Goal: Task Accomplishment & Management: Manage account settings

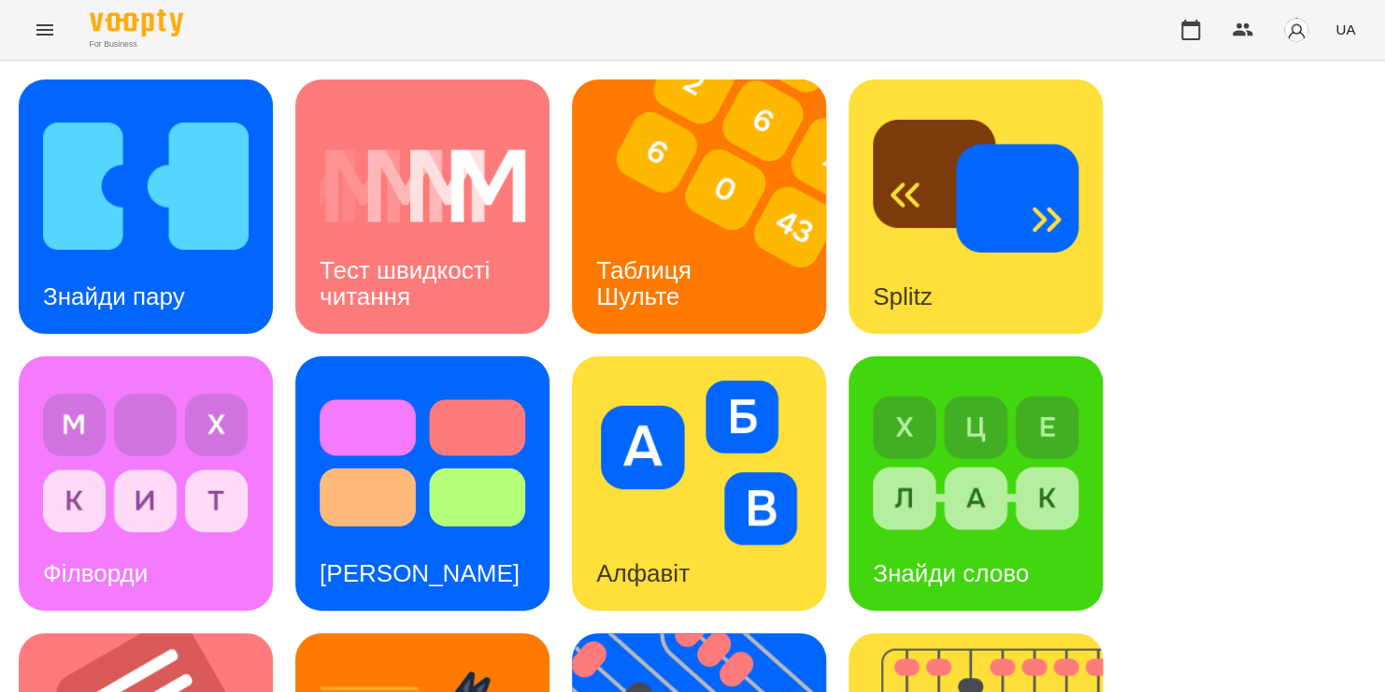
scroll to position [766, 0]
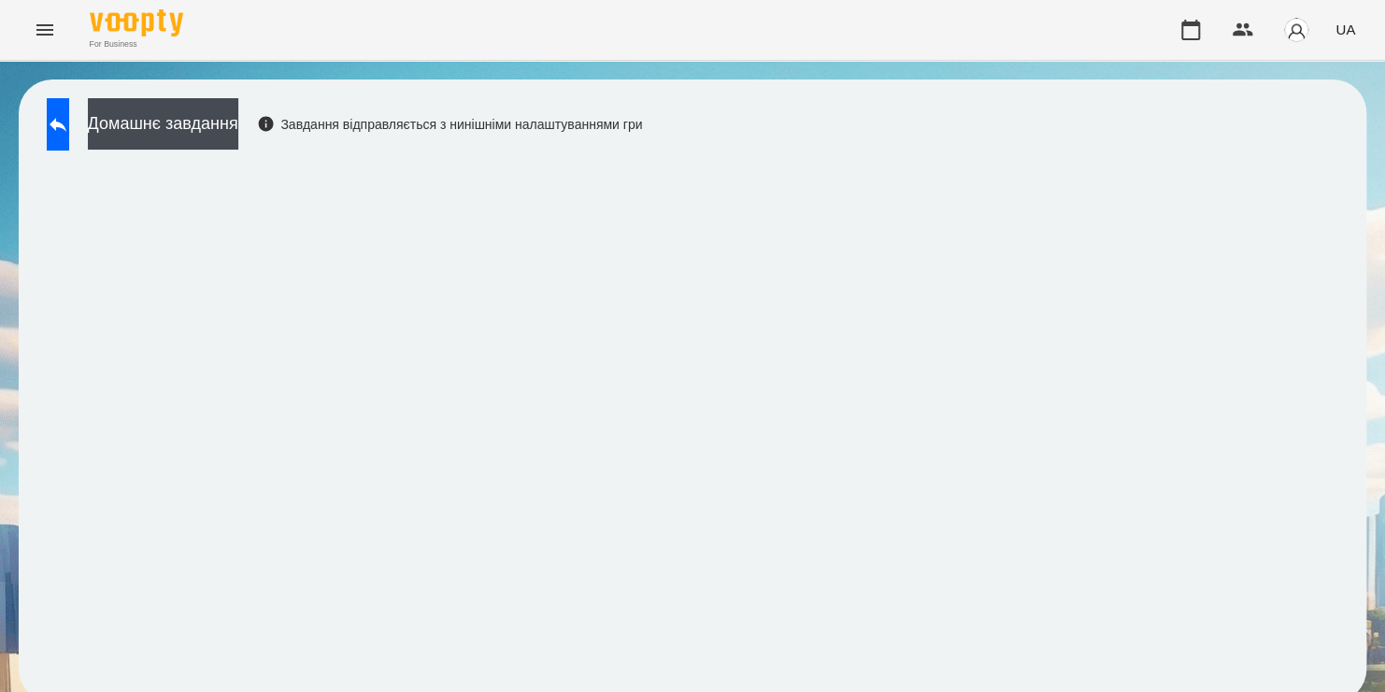
click at [642, 157] on div "Домашнє завдання Завдання відправляється з нинішніми налаштуваннями гри" at bounding box center [339, 129] width 605 height 62
click at [1178, 30] on button "button" at bounding box center [1190, 29] width 45 height 45
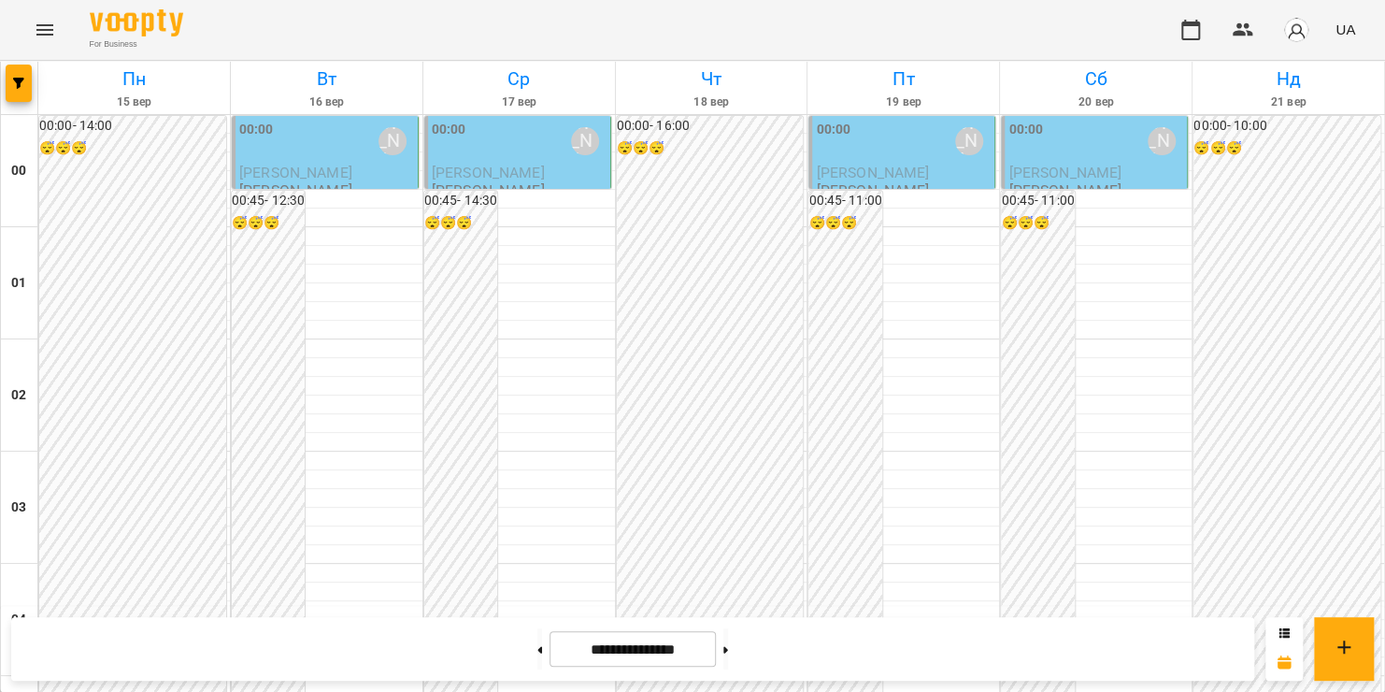
scroll to position [2112, 0]
click at [50, 34] on icon "Menu" at bounding box center [44, 29] width 17 height 11
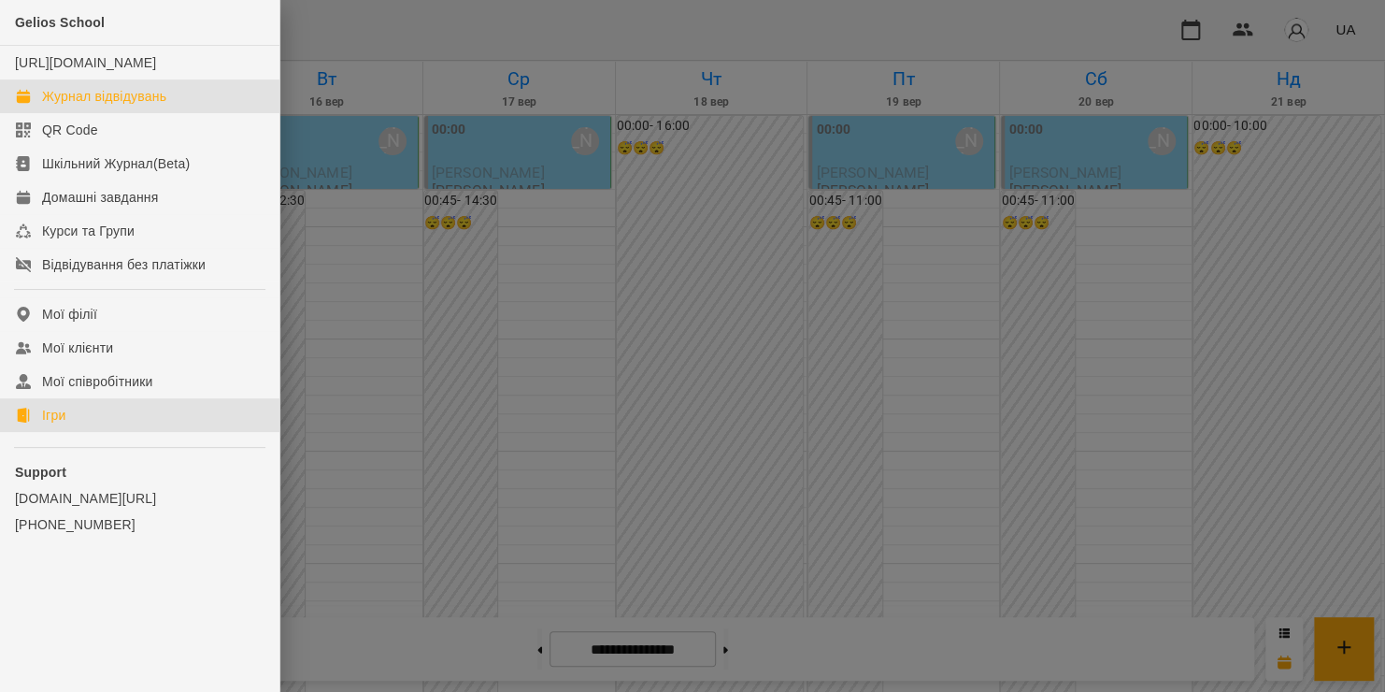
click at [114, 430] on link "Ігри" at bounding box center [139, 415] width 279 height 34
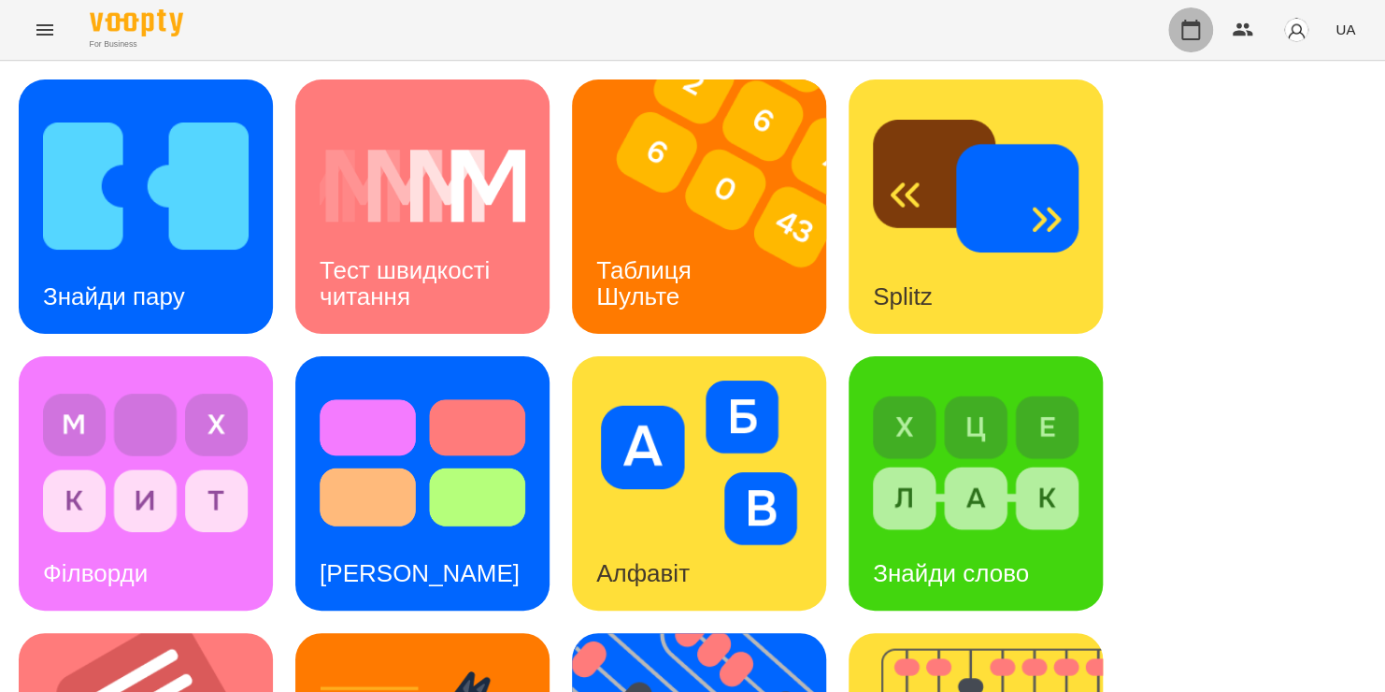
click at [1193, 36] on icon "button" at bounding box center [1190, 30] width 22 height 22
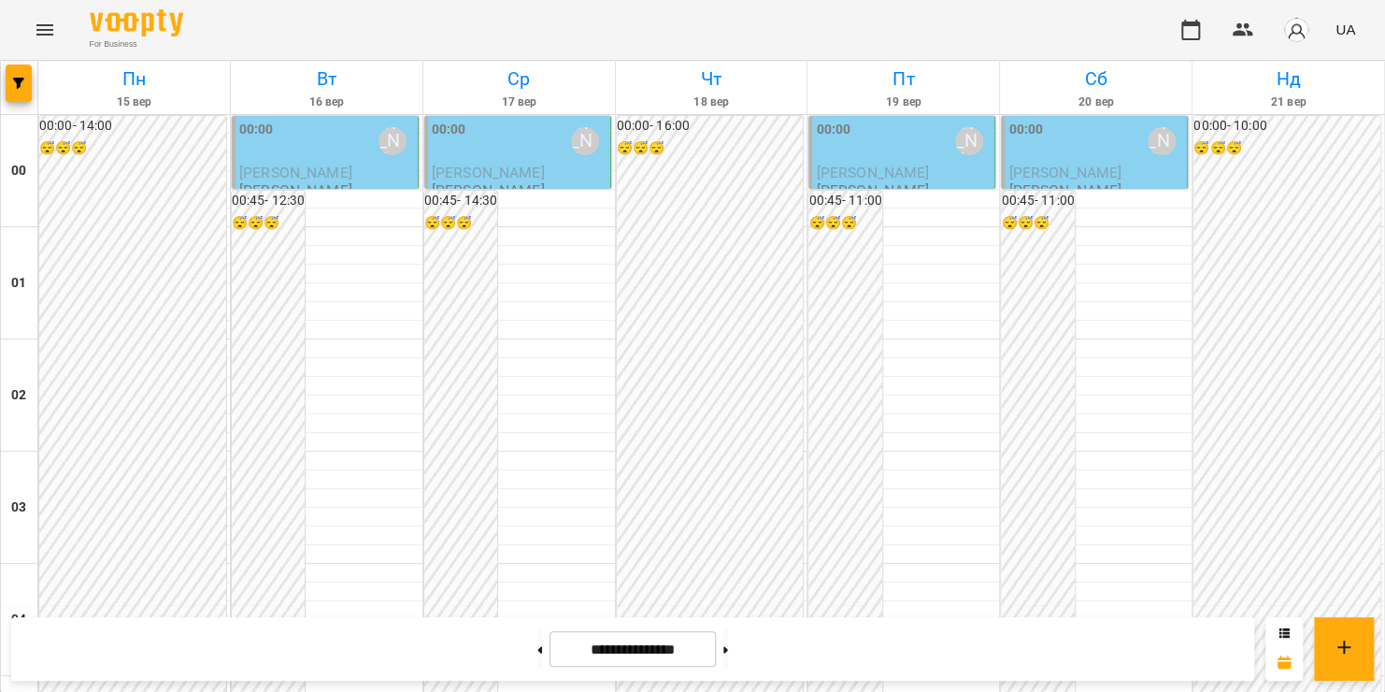
scroll to position [1009, 0]
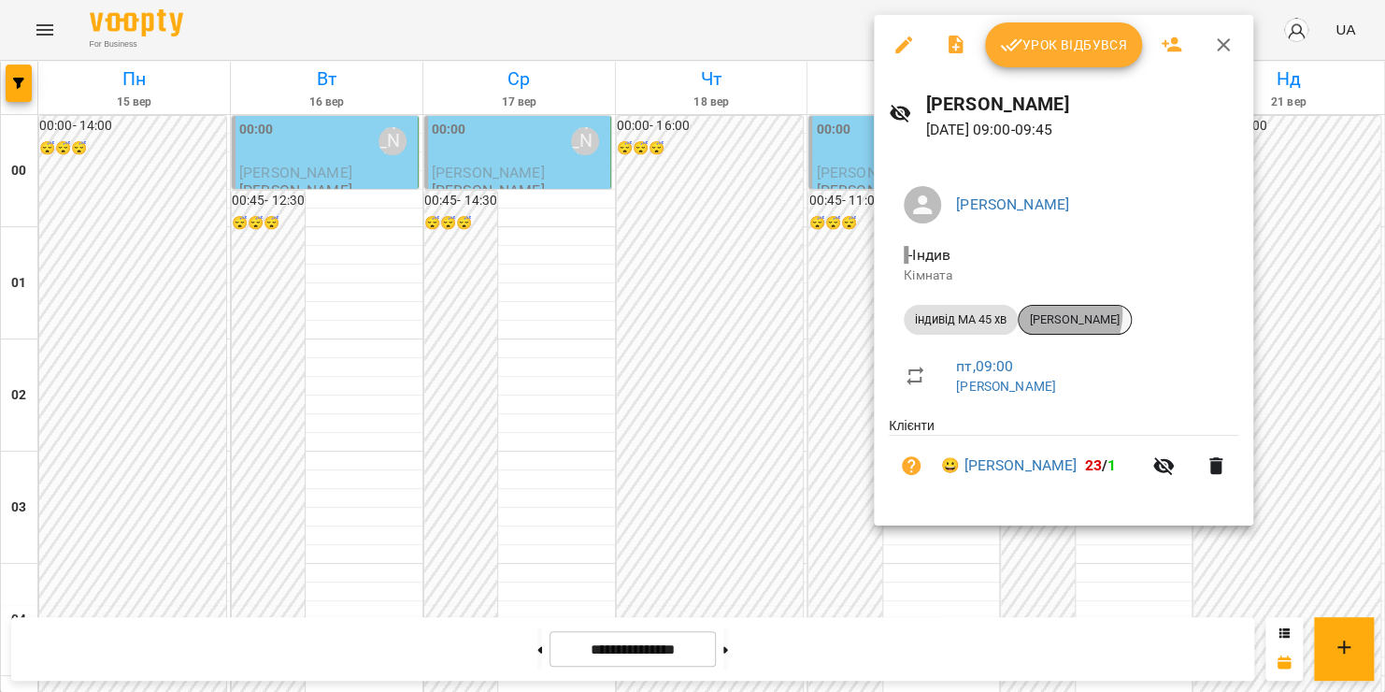
click at [1053, 313] on span "[PERSON_NAME]" at bounding box center [1075, 319] width 112 height 17
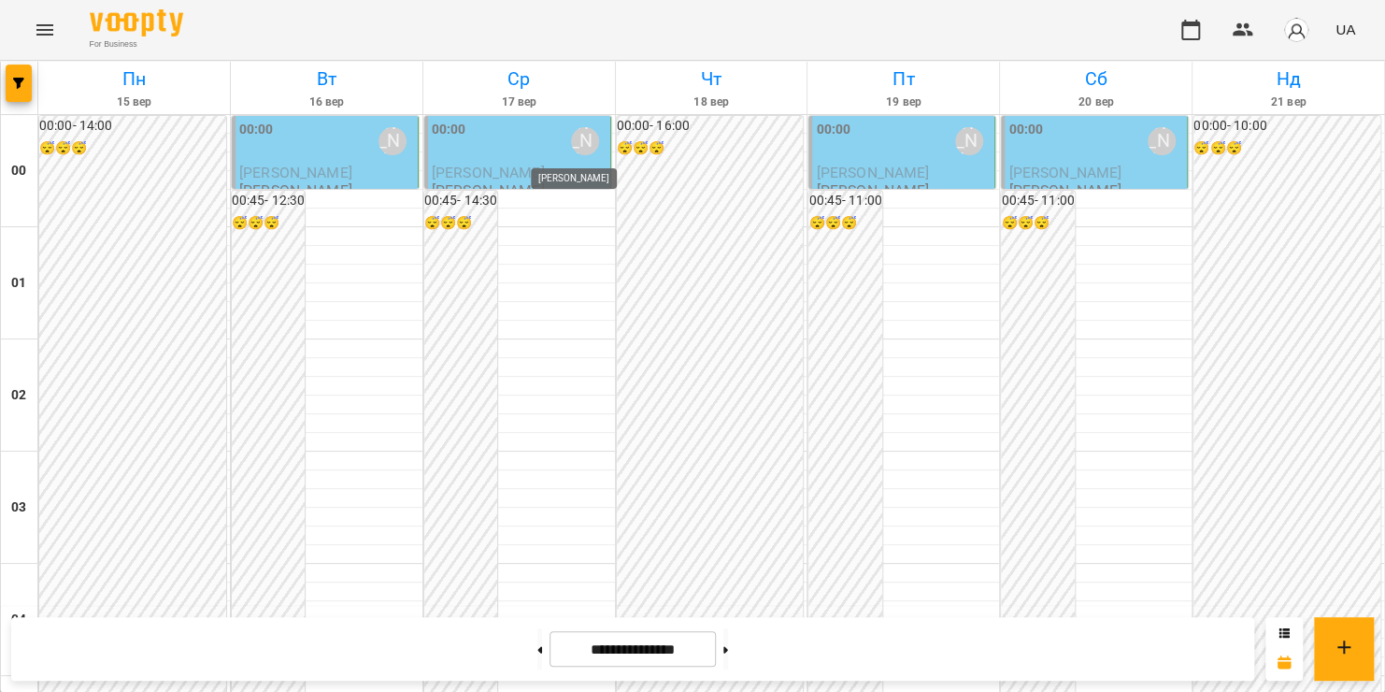
click at [571, 142] on div "[PERSON_NAME]" at bounding box center [585, 141] width 28 height 28
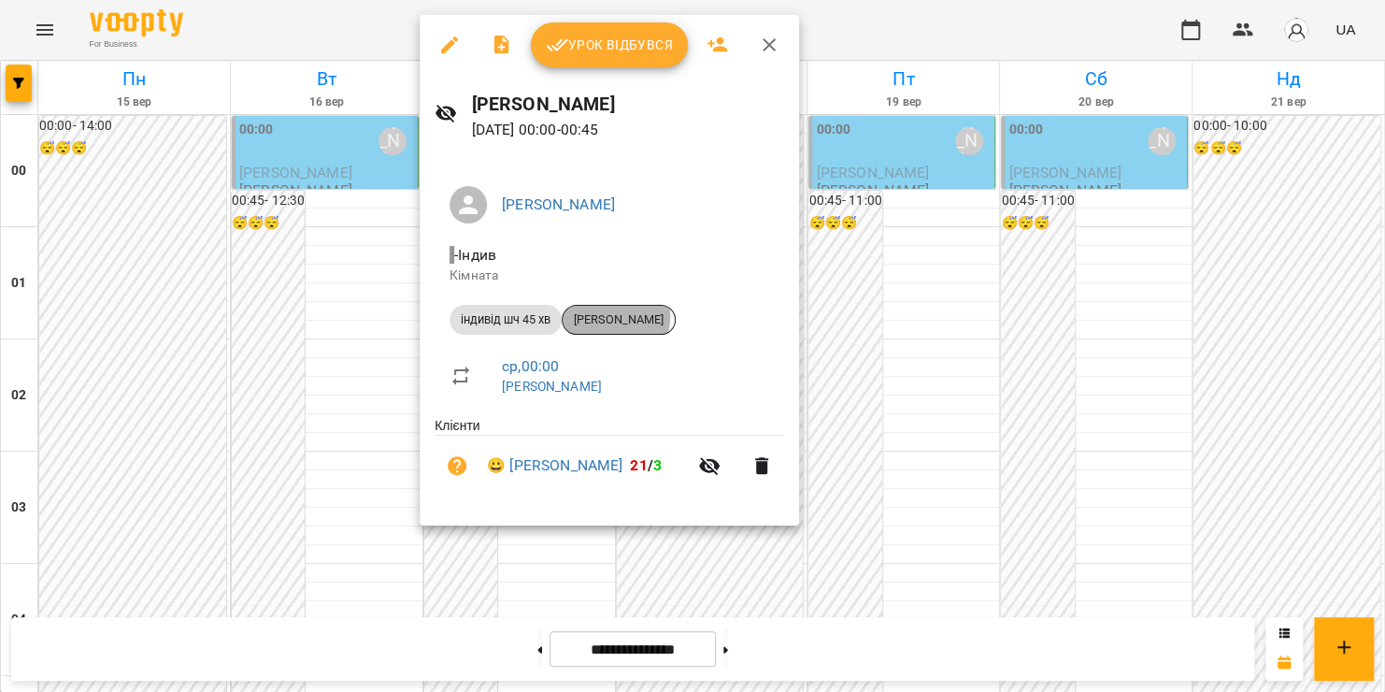
click at [610, 317] on span "[PERSON_NAME]" at bounding box center [619, 319] width 112 height 17
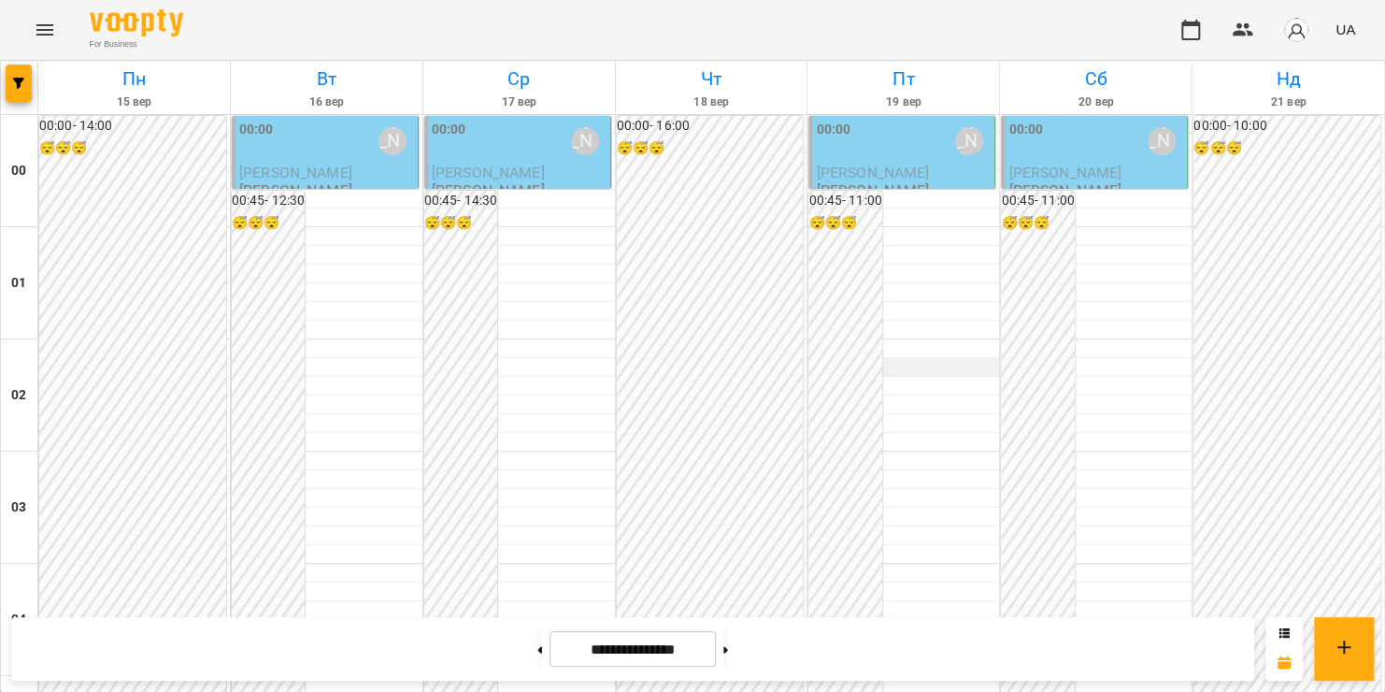
scroll to position [1243, 0]
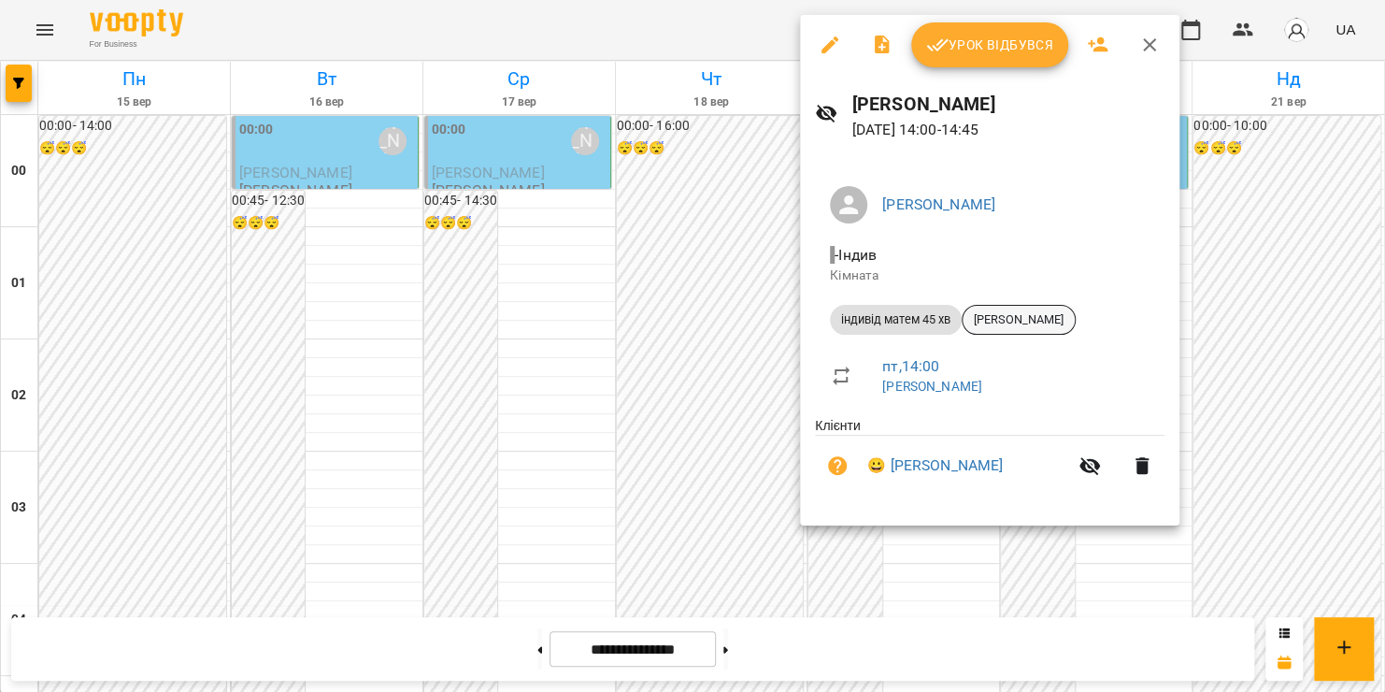
click at [1006, 318] on span "[PERSON_NAME]" at bounding box center [1019, 319] width 112 height 17
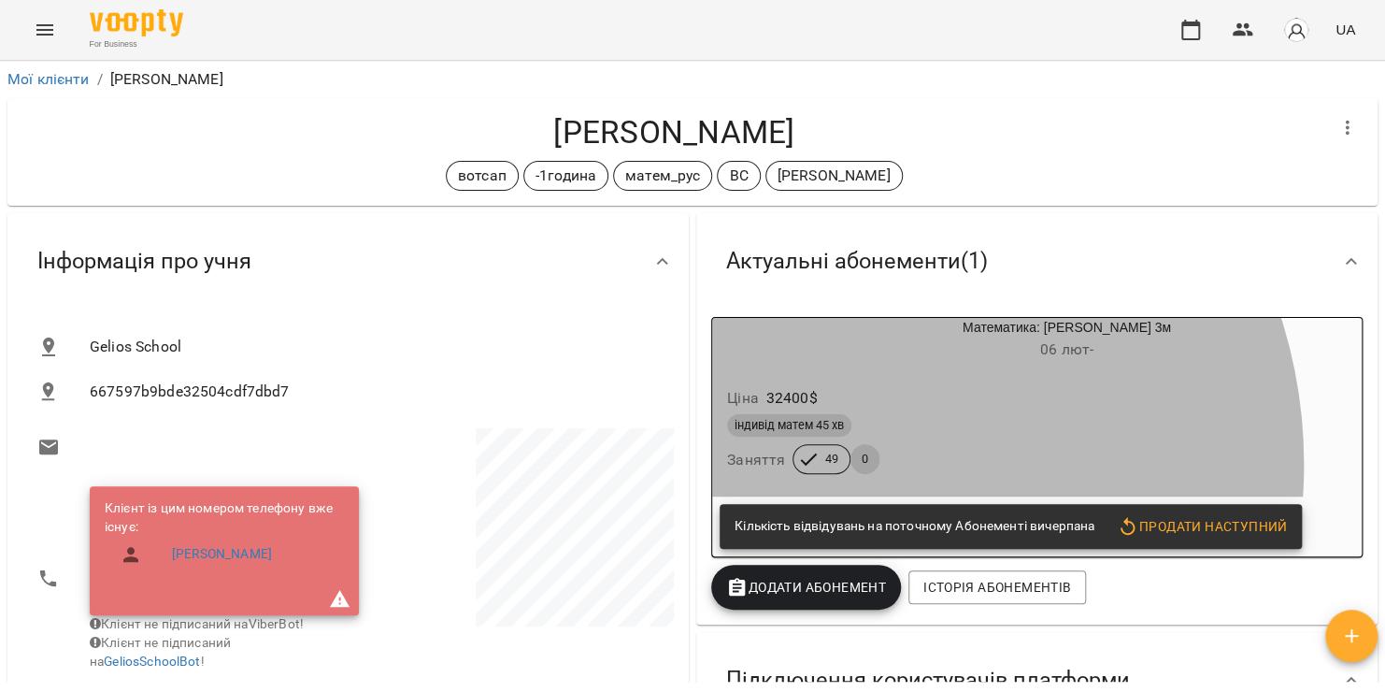
click at [817, 466] on span "49" at bounding box center [832, 458] width 36 height 17
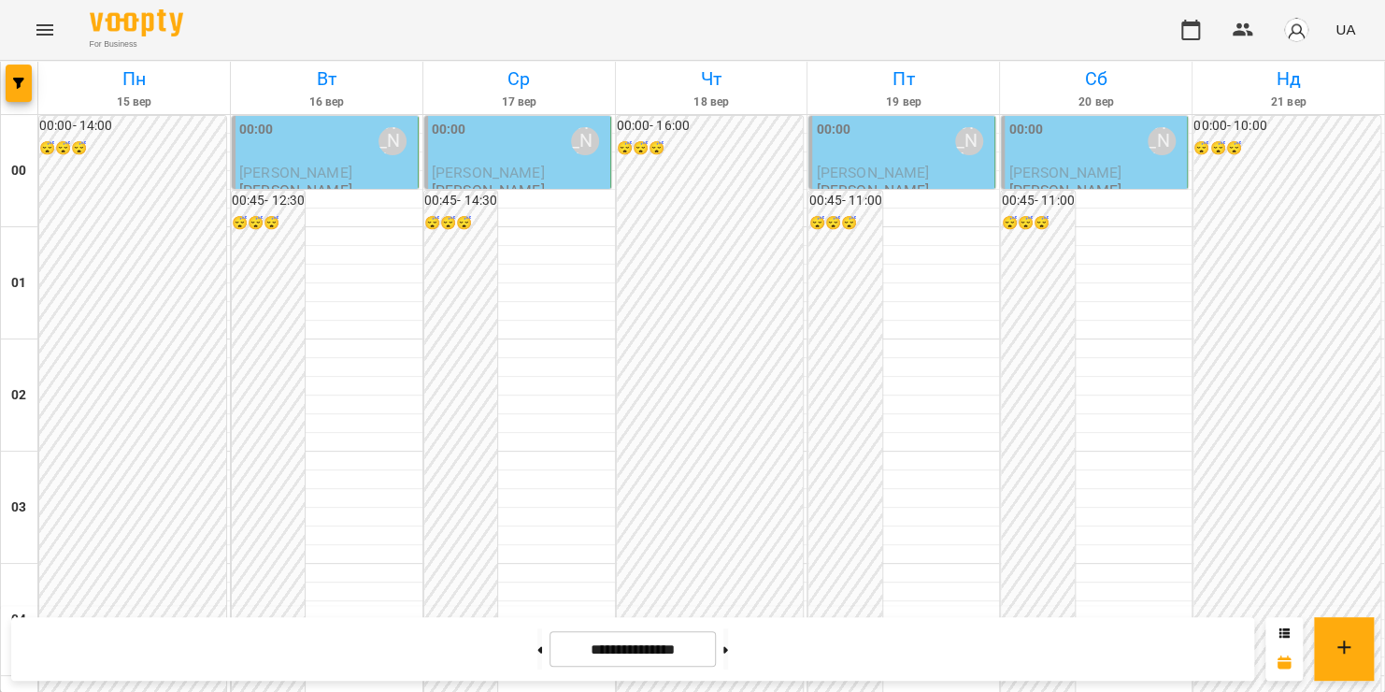
scroll to position [1308, 0]
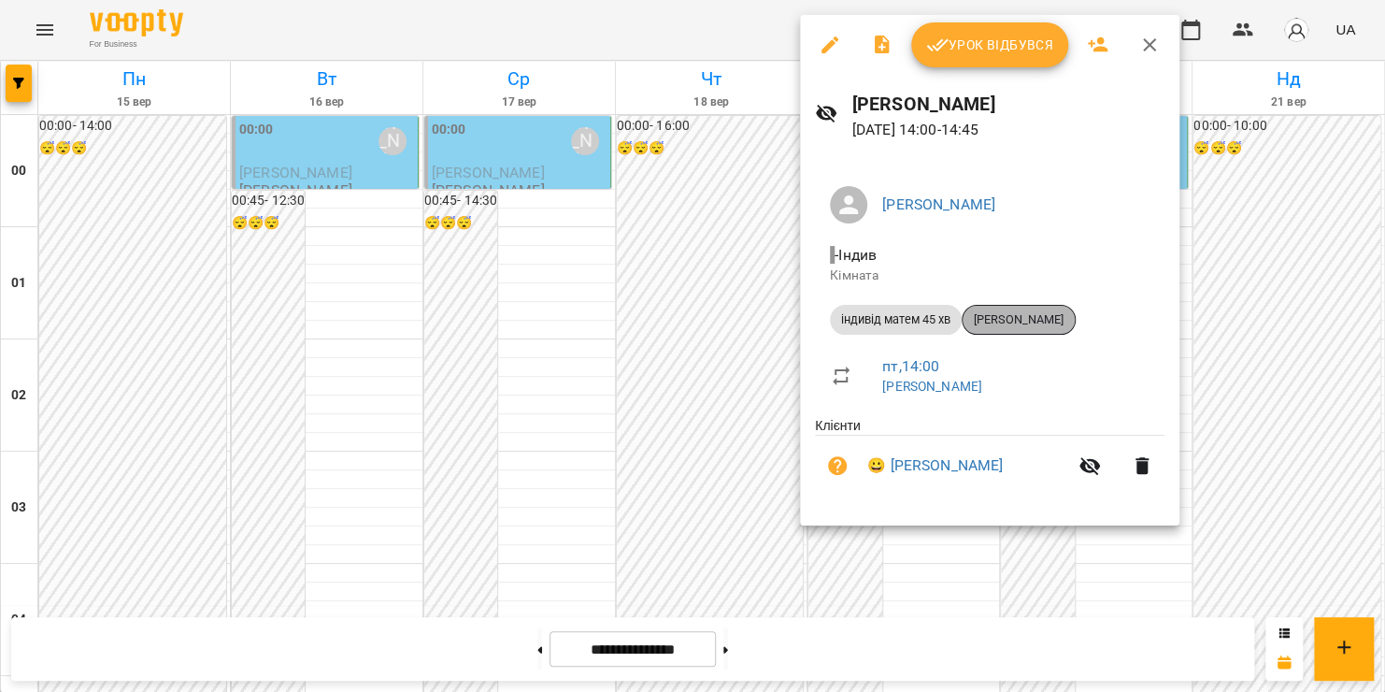
click at [1016, 318] on span "[PERSON_NAME]" at bounding box center [1019, 319] width 112 height 17
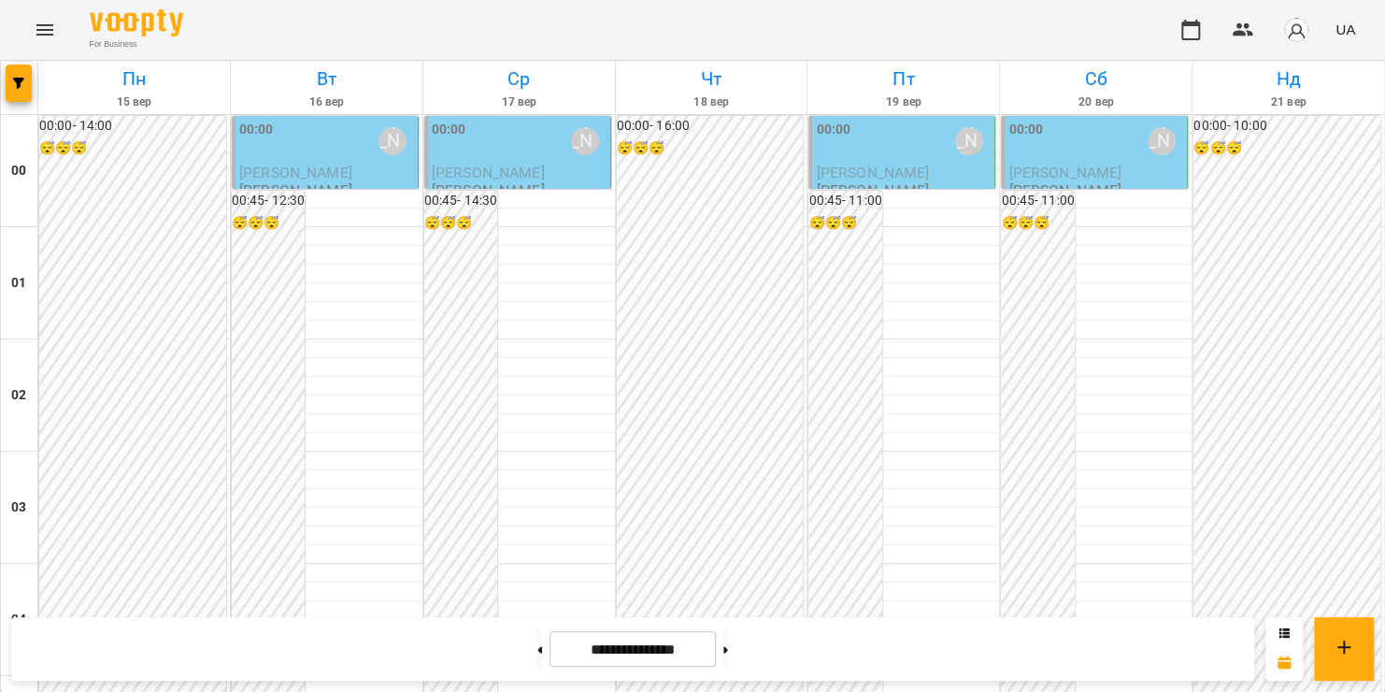
scroll to position [1279, 0]
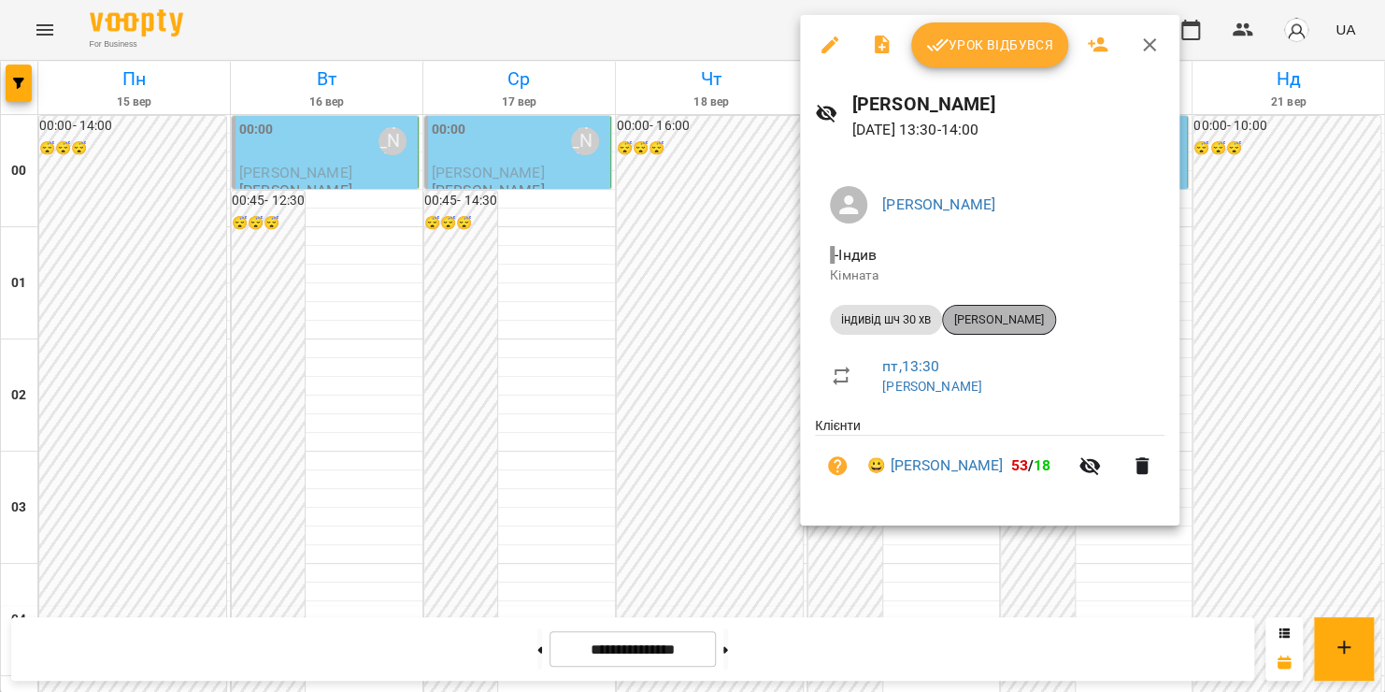
click at [977, 324] on span "[PERSON_NAME]" at bounding box center [999, 319] width 112 height 17
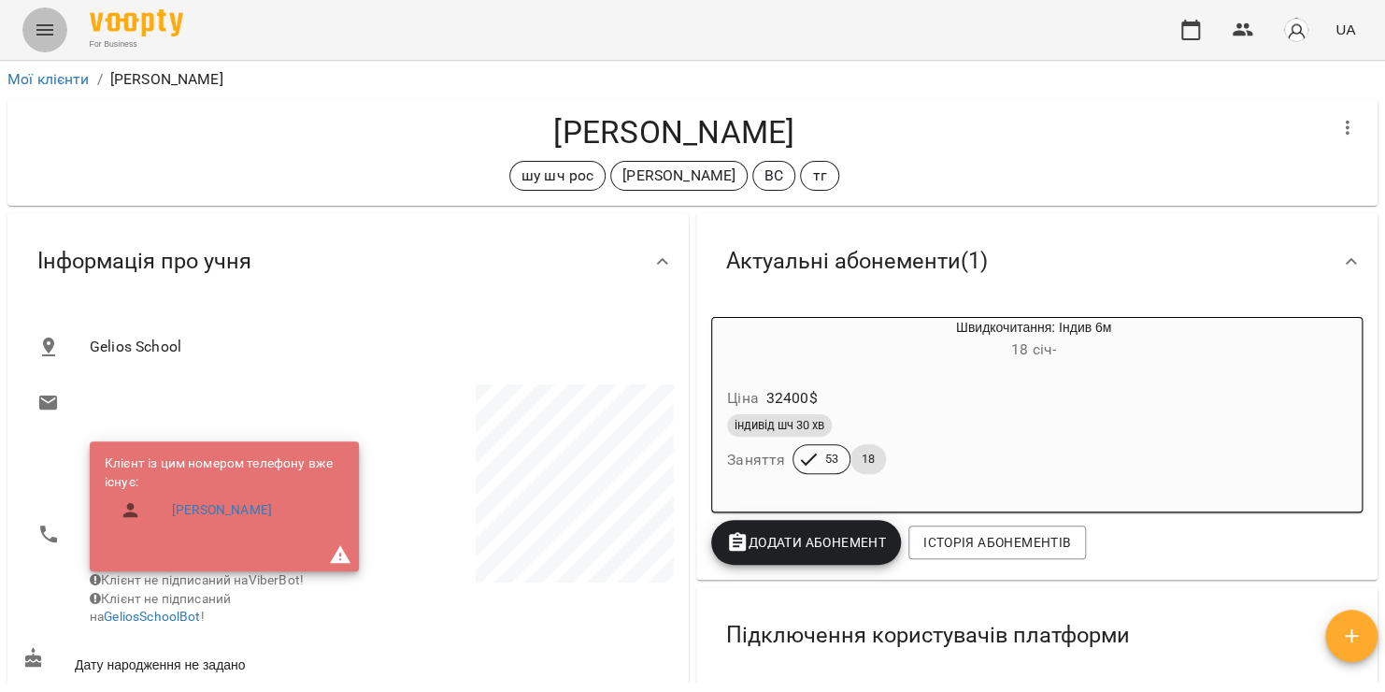
click at [40, 32] on icon "Menu" at bounding box center [45, 30] width 22 height 22
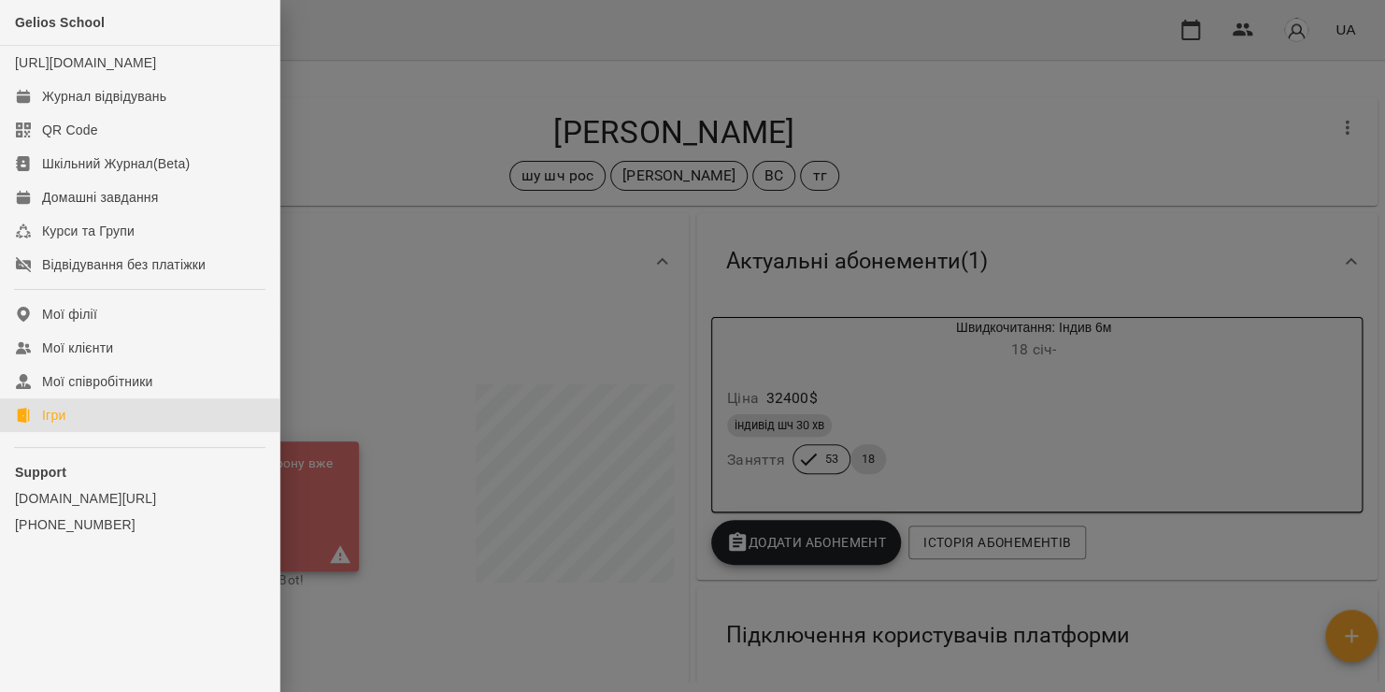
click at [113, 430] on link "Ігри" at bounding box center [139, 415] width 279 height 34
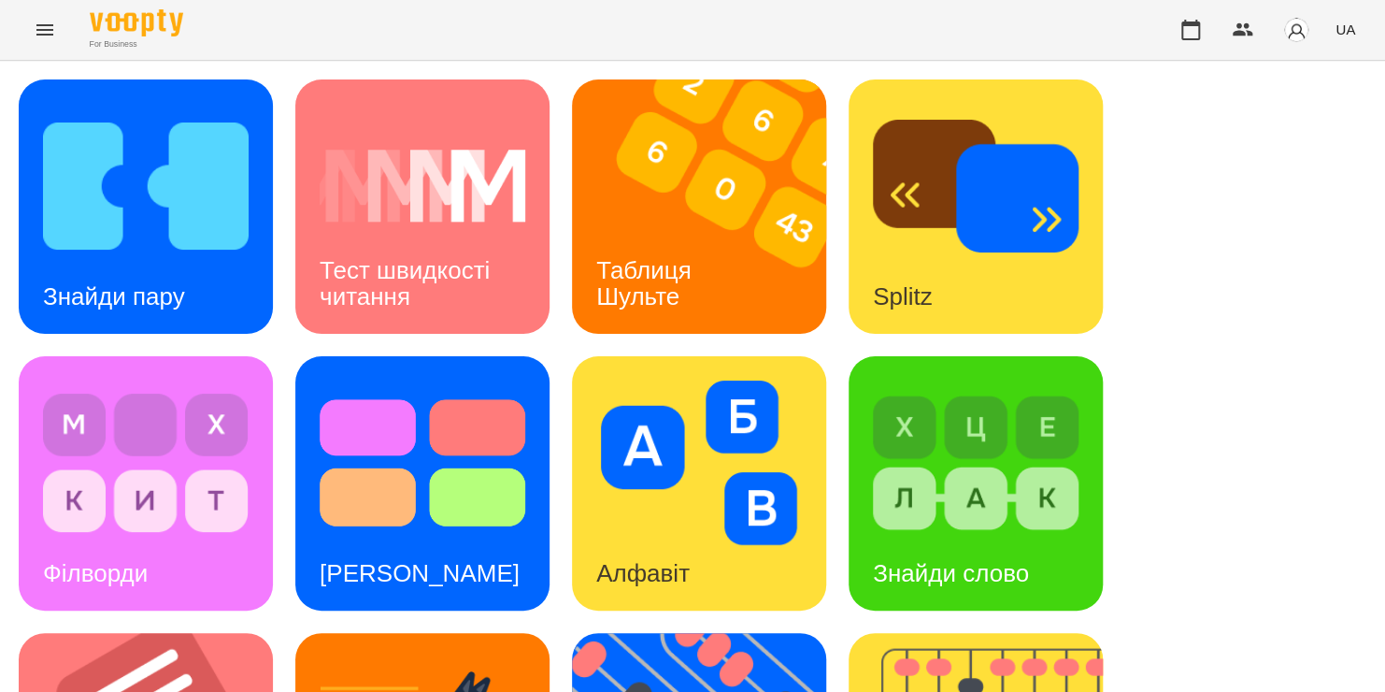
scroll to position [460, 0]
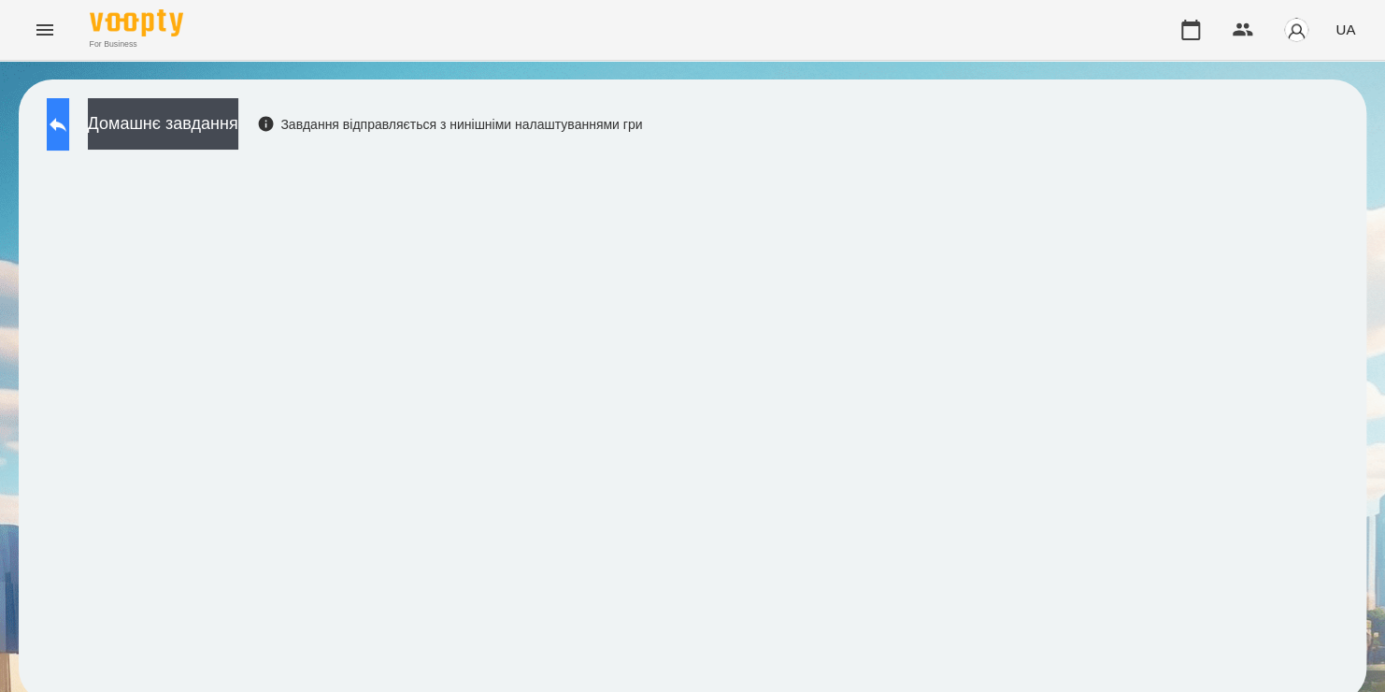
click at [69, 137] on button at bounding box center [58, 124] width 22 height 52
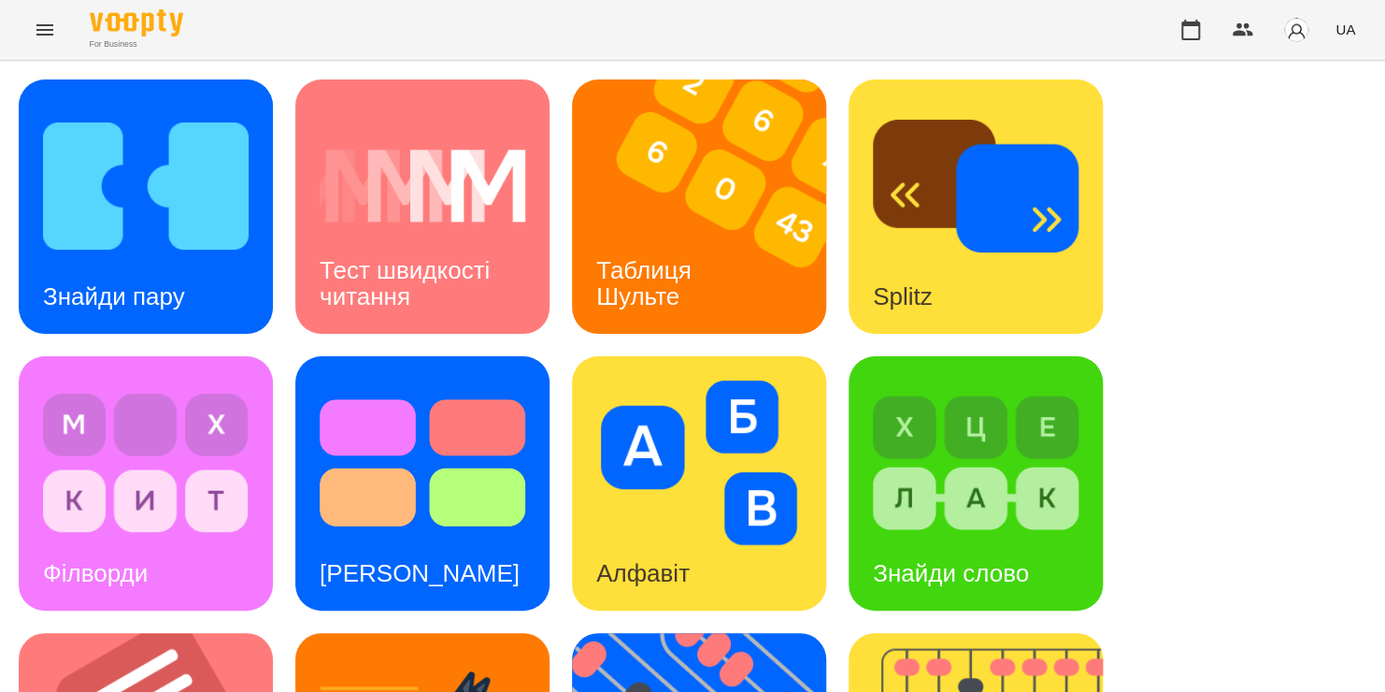
scroll to position [617, 0]
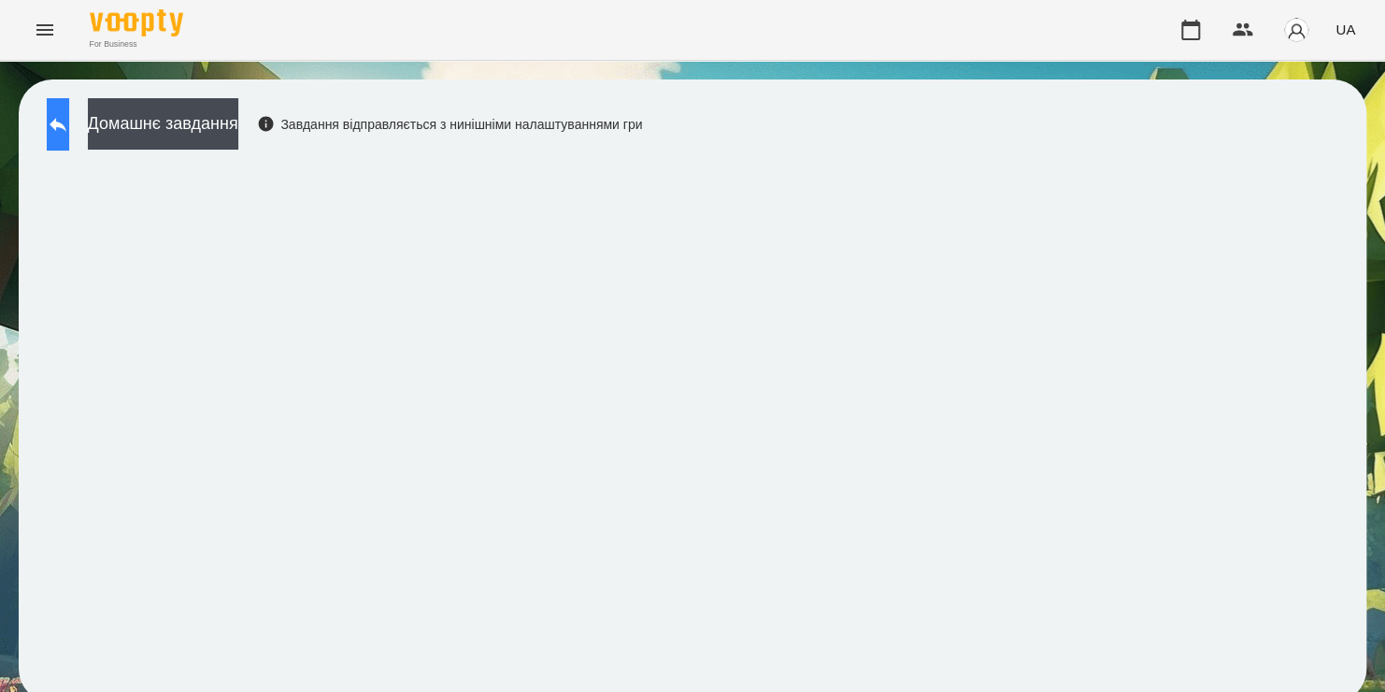
click at [69, 114] on icon at bounding box center [58, 124] width 22 height 22
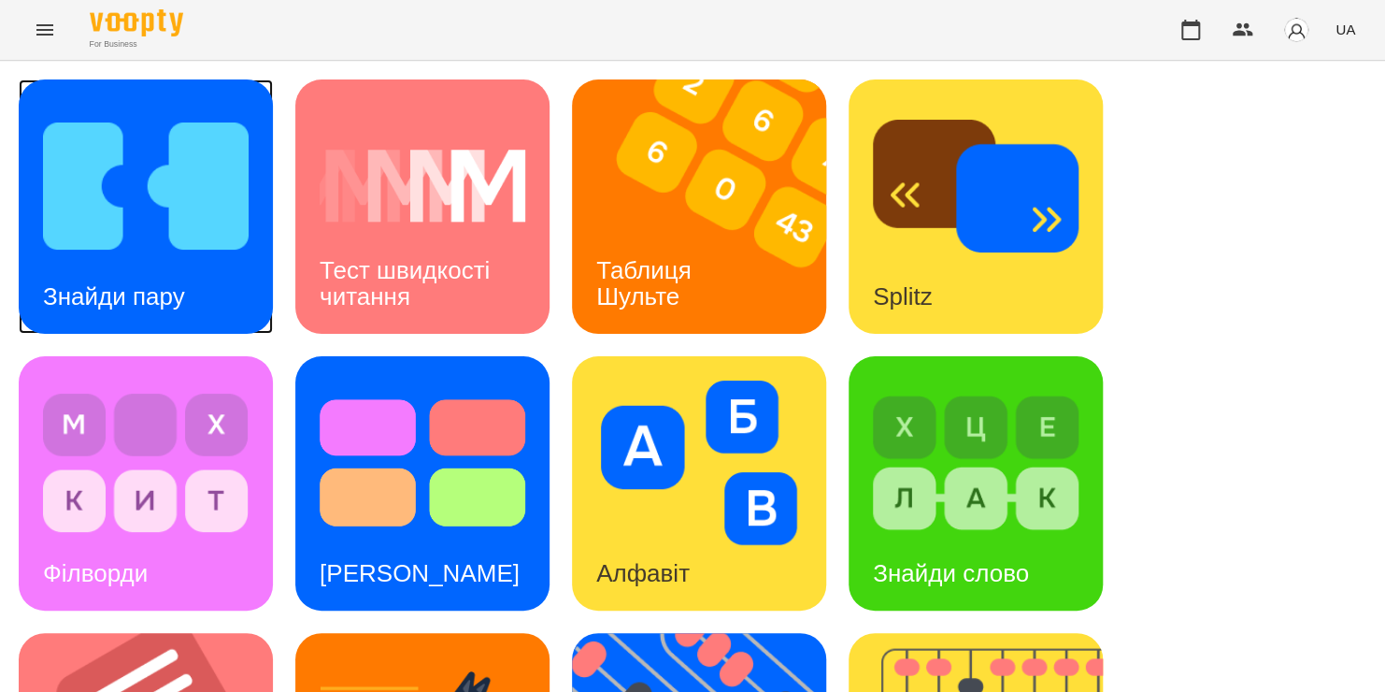
click at [82, 125] on img at bounding box center [146, 186] width 206 height 164
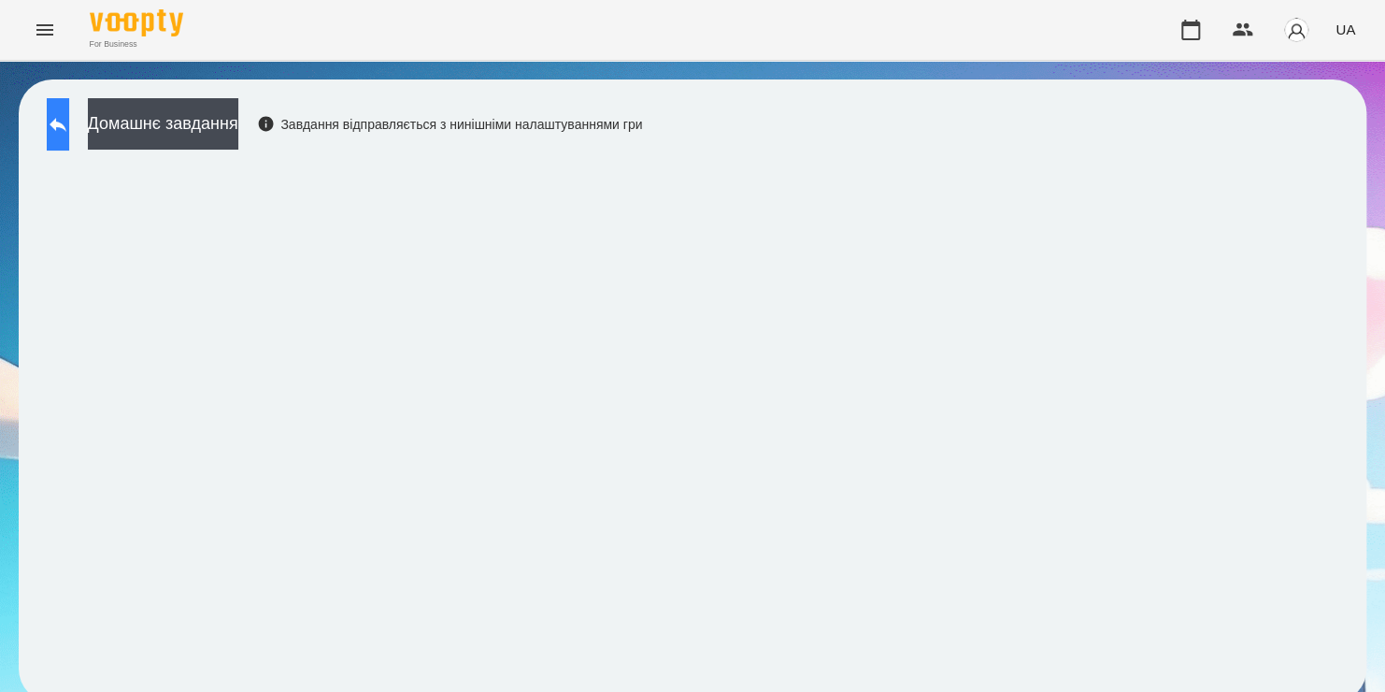
click at [69, 136] on button at bounding box center [58, 124] width 22 height 52
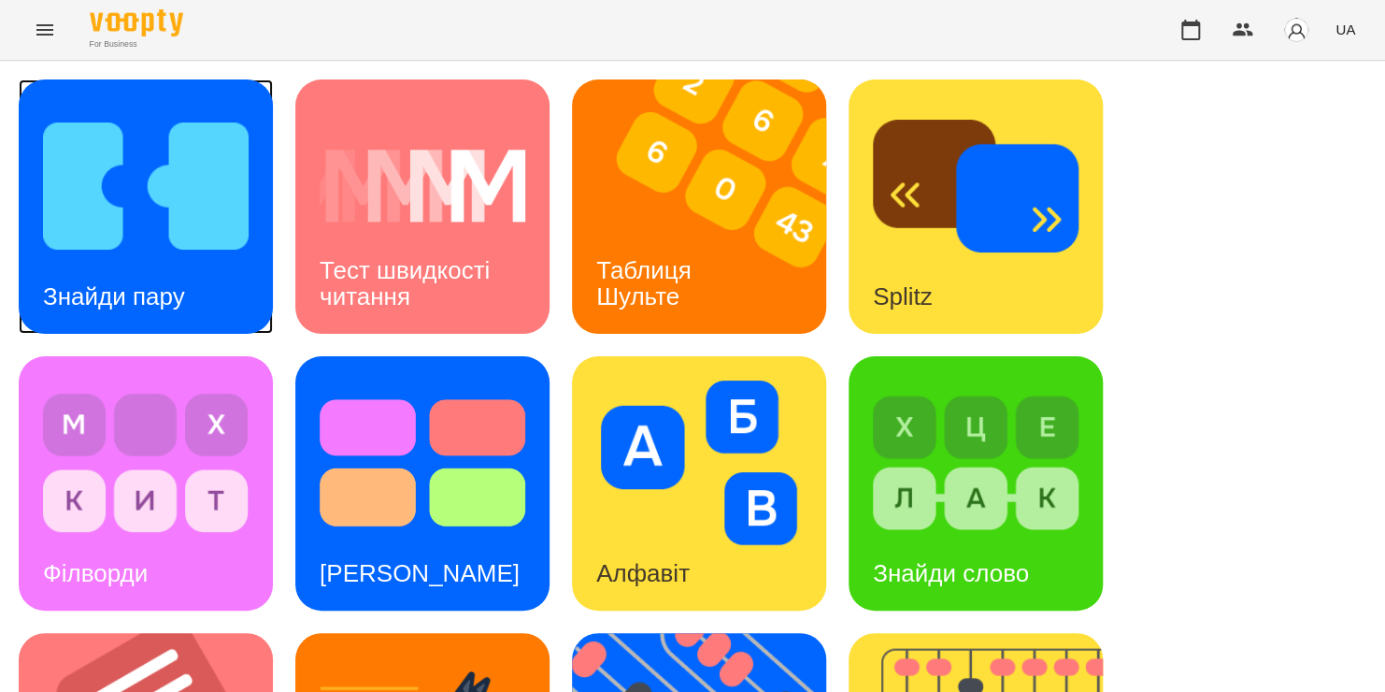
click at [107, 213] on img at bounding box center [146, 186] width 206 height 164
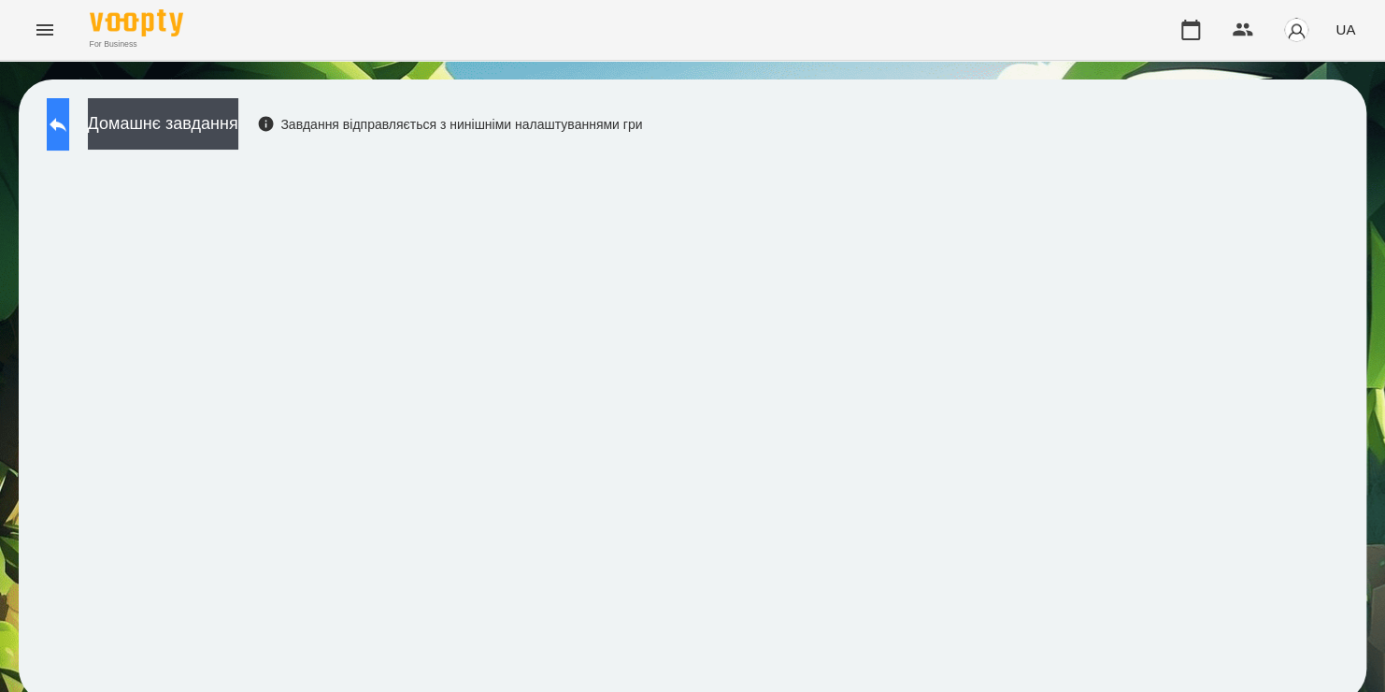
click at [64, 121] on icon at bounding box center [58, 124] width 22 height 22
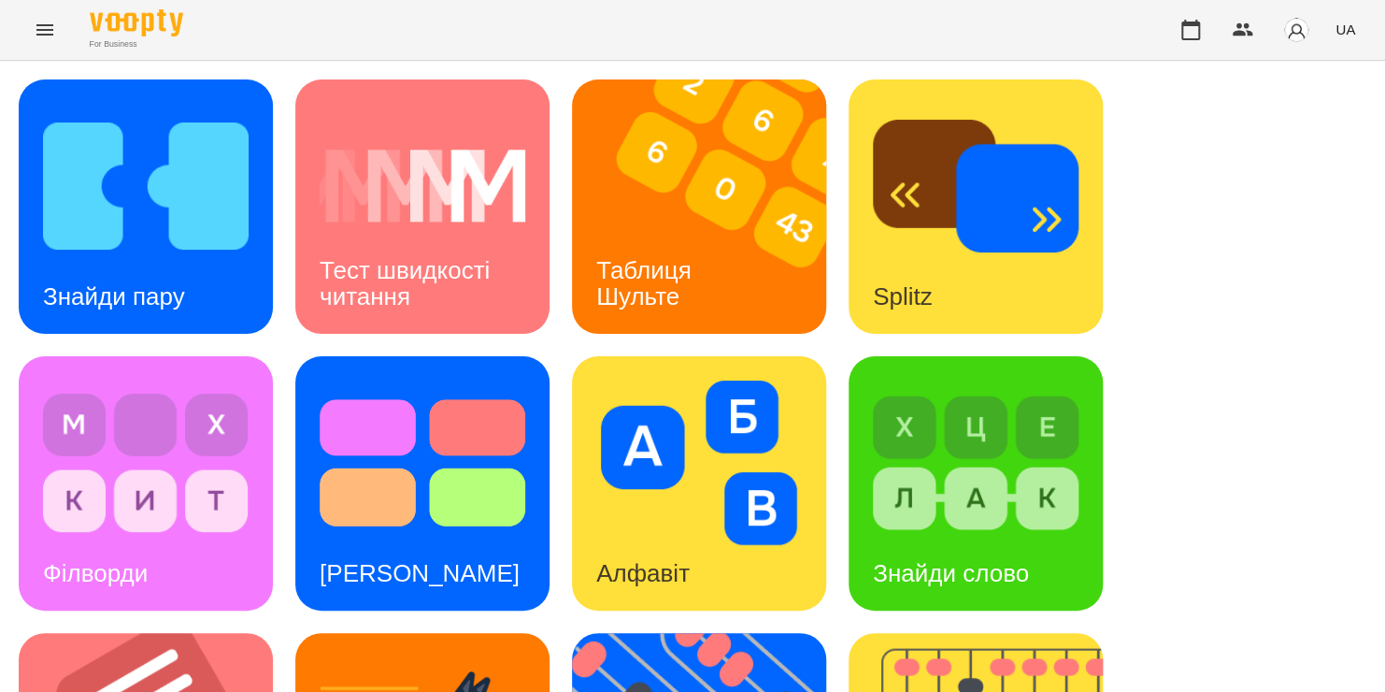
scroll to position [638, 0]
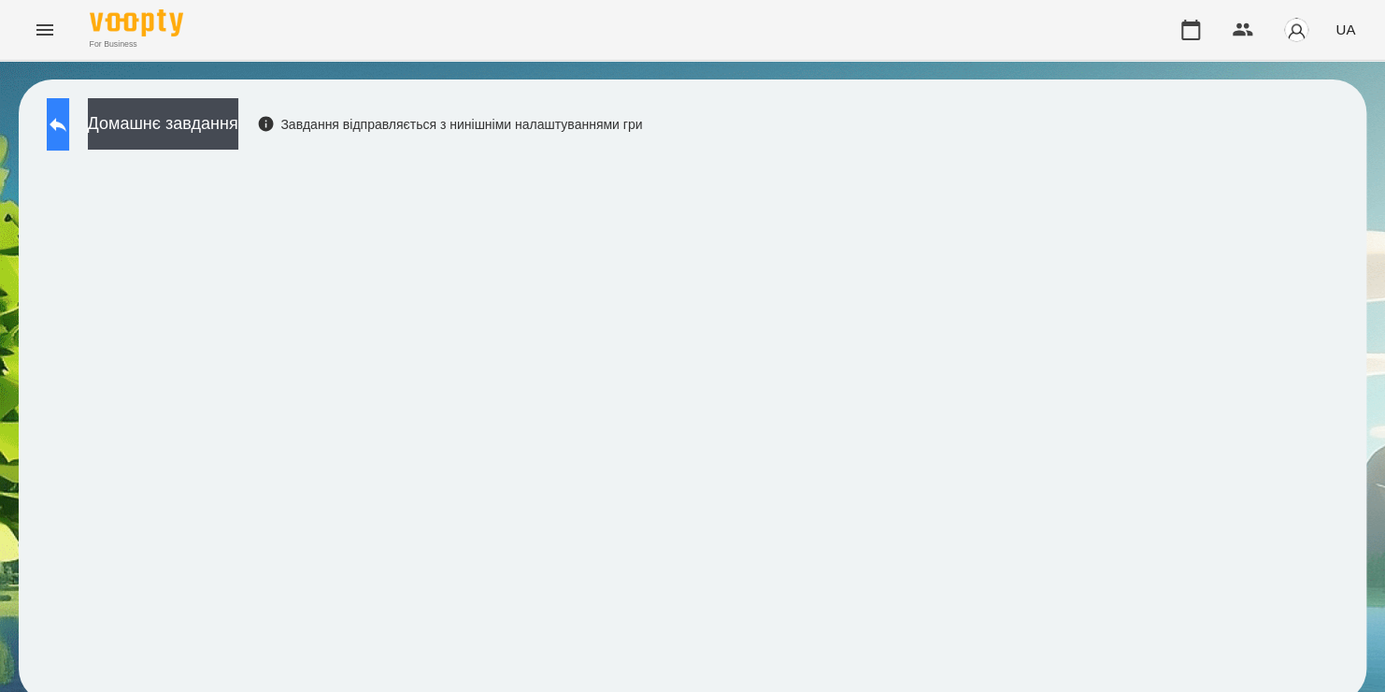
click at [61, 123] on button at bounding box center [58, 124] width 22 height 52
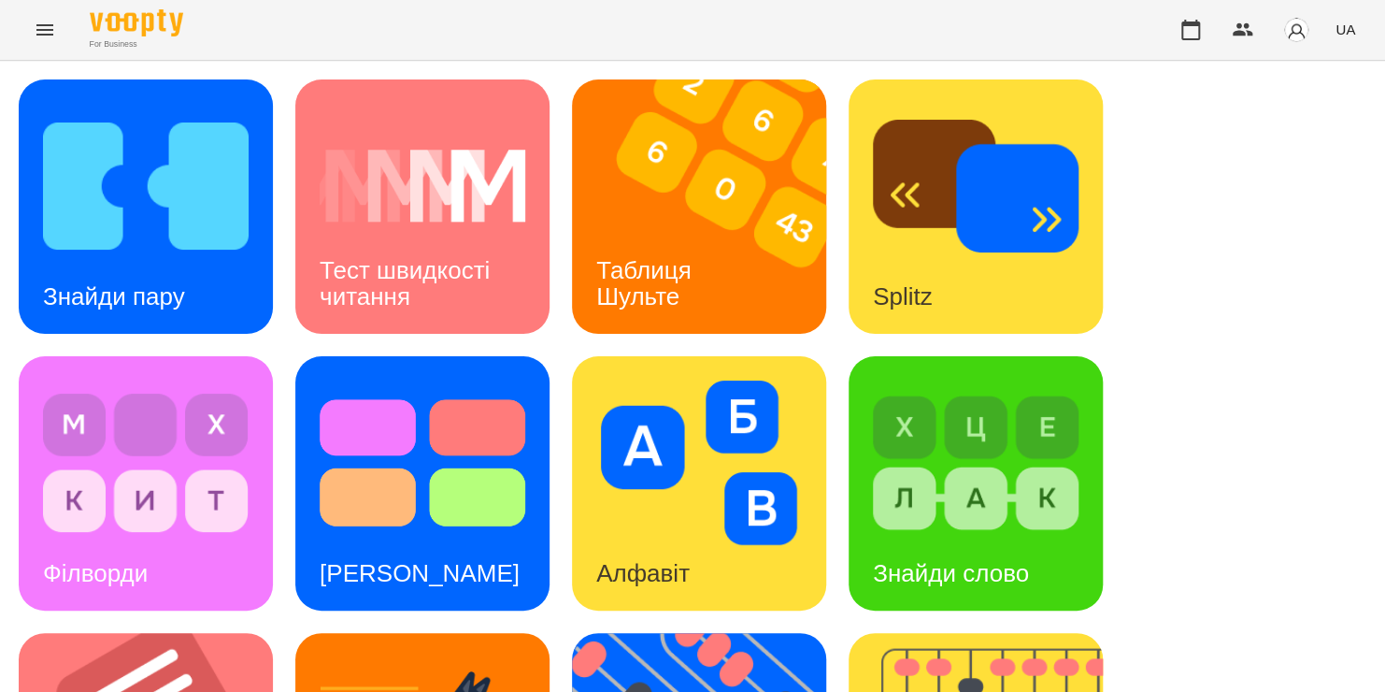
scroll to position [544, 0]
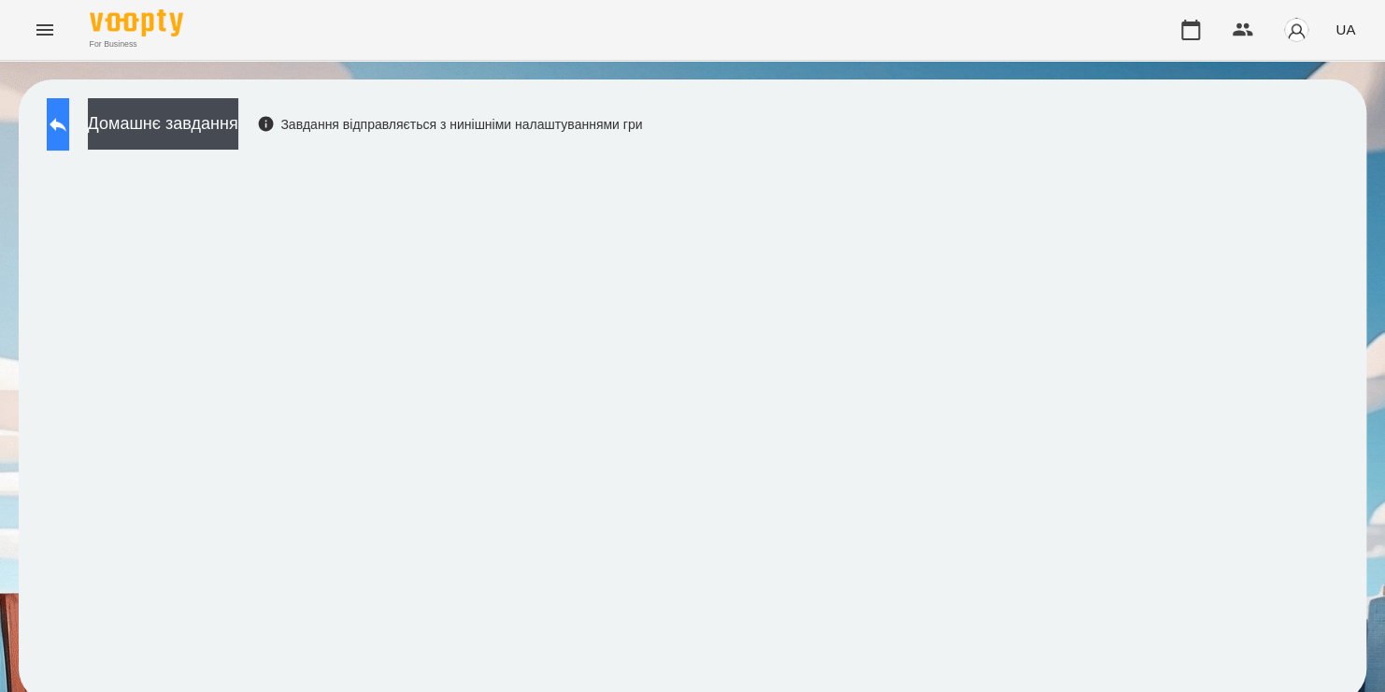
click at [66, 126] on icon at bounding box center [58, 125] width 17 height 14
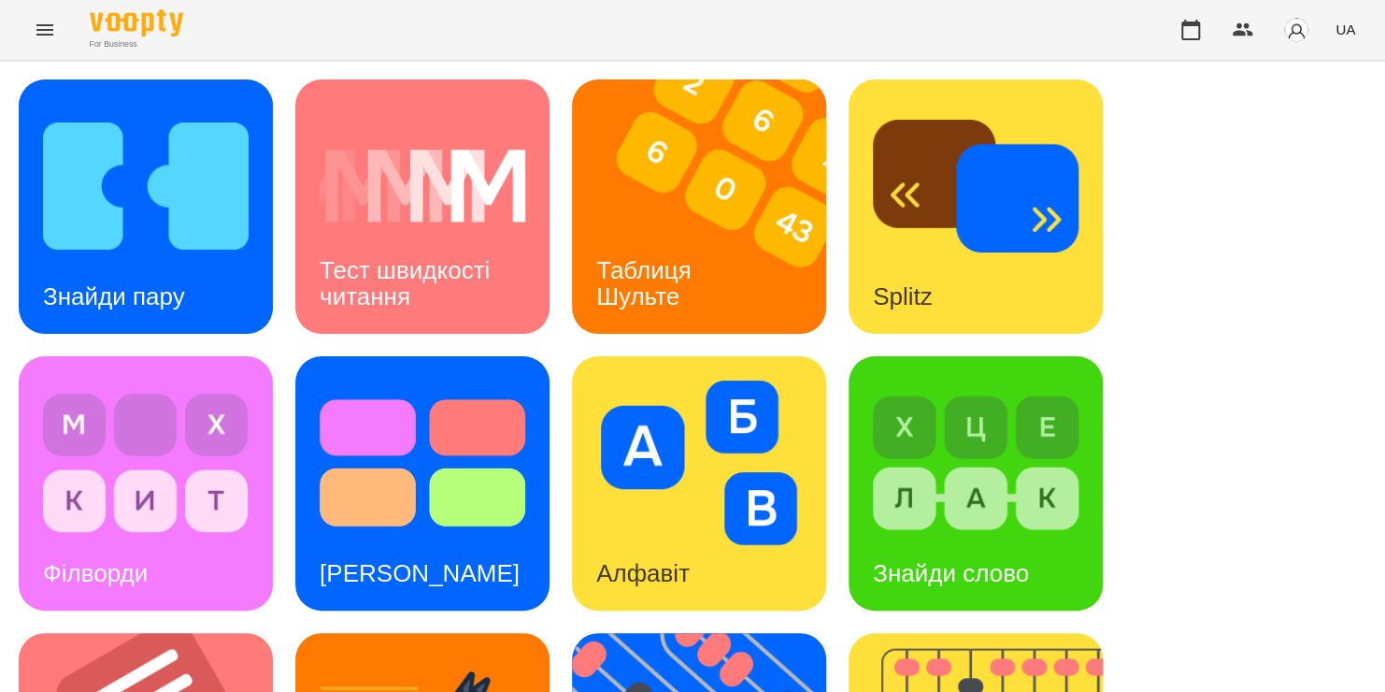
scroll to position [559, 0]
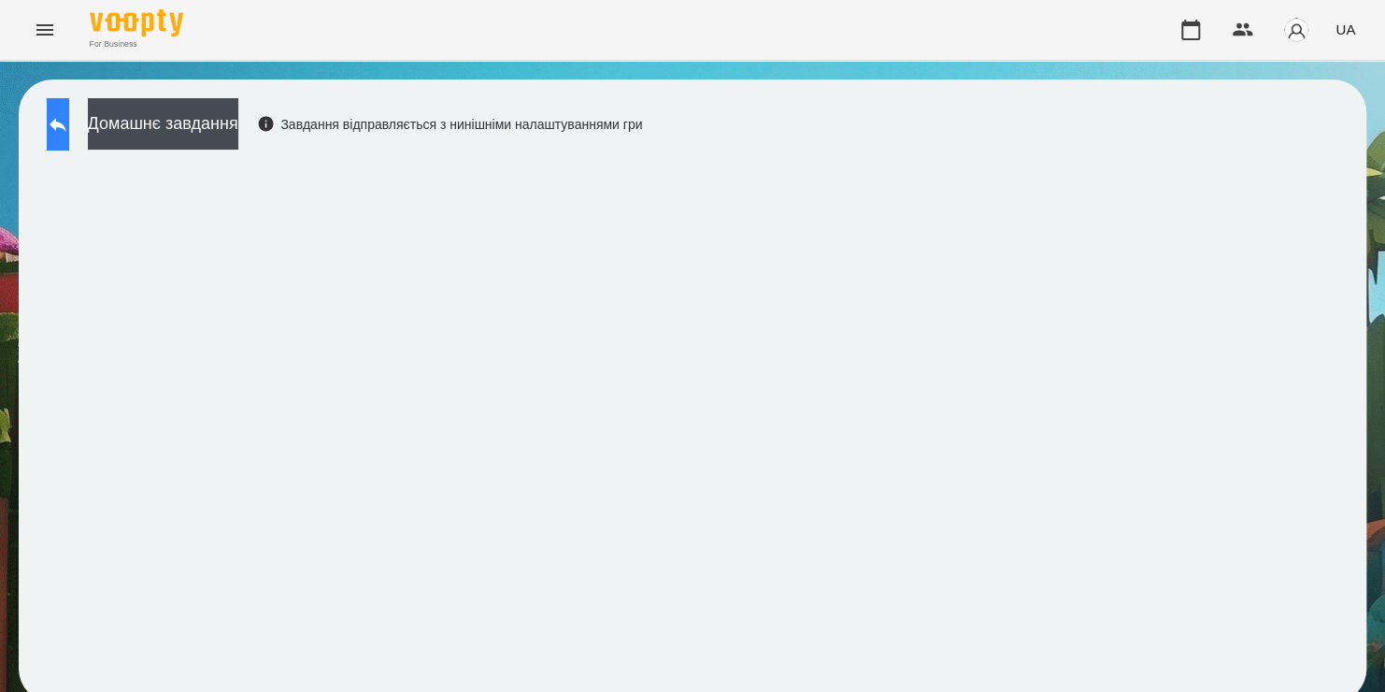
click at [69, 126] on button at bounding box center [58, 124] width 22 height 52
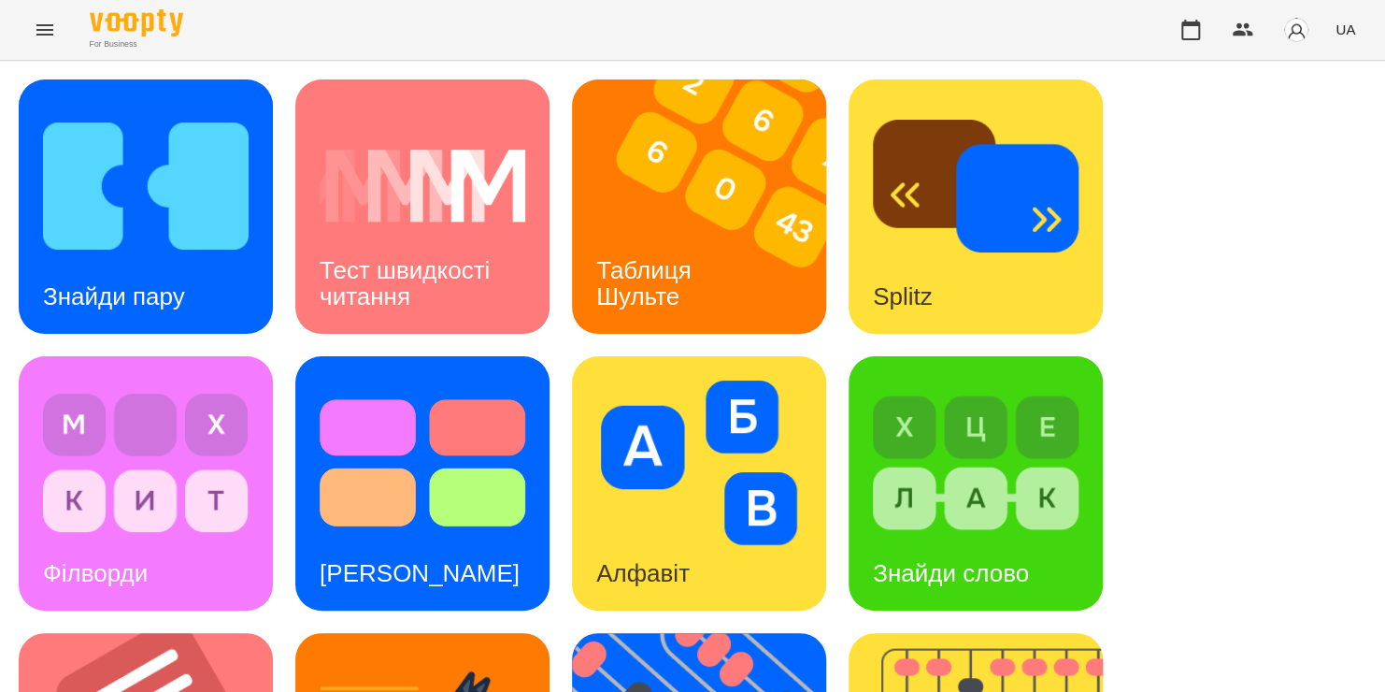
scroll to position [557, 0]
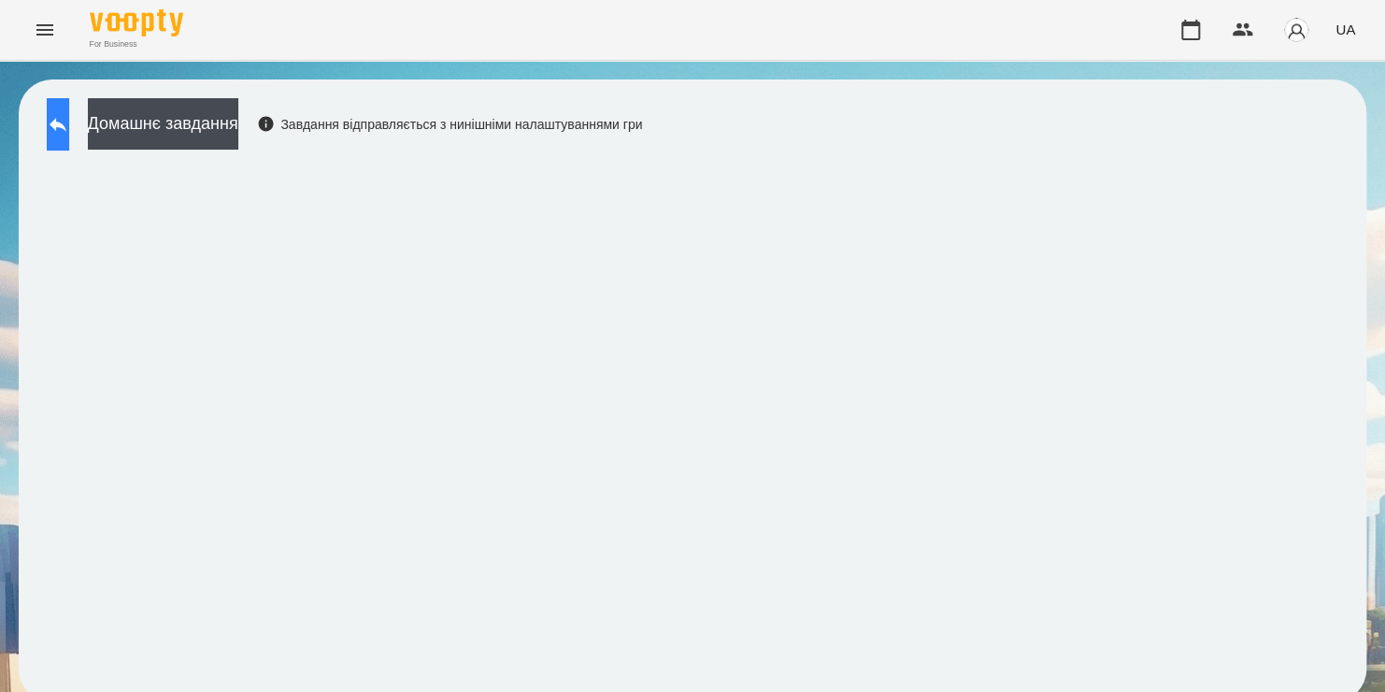
click at [66, 131] on icon at bounding box center [58, 124] width 22 height 22
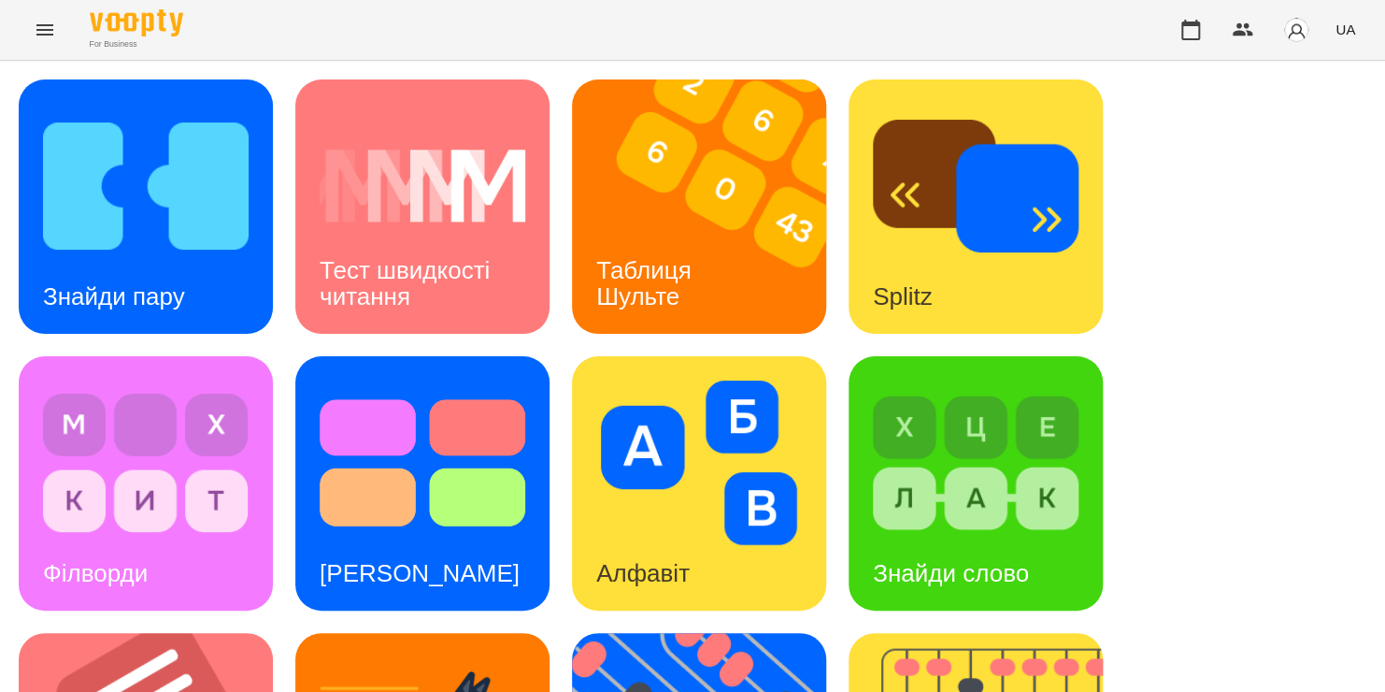
scroll to position [542, 0]
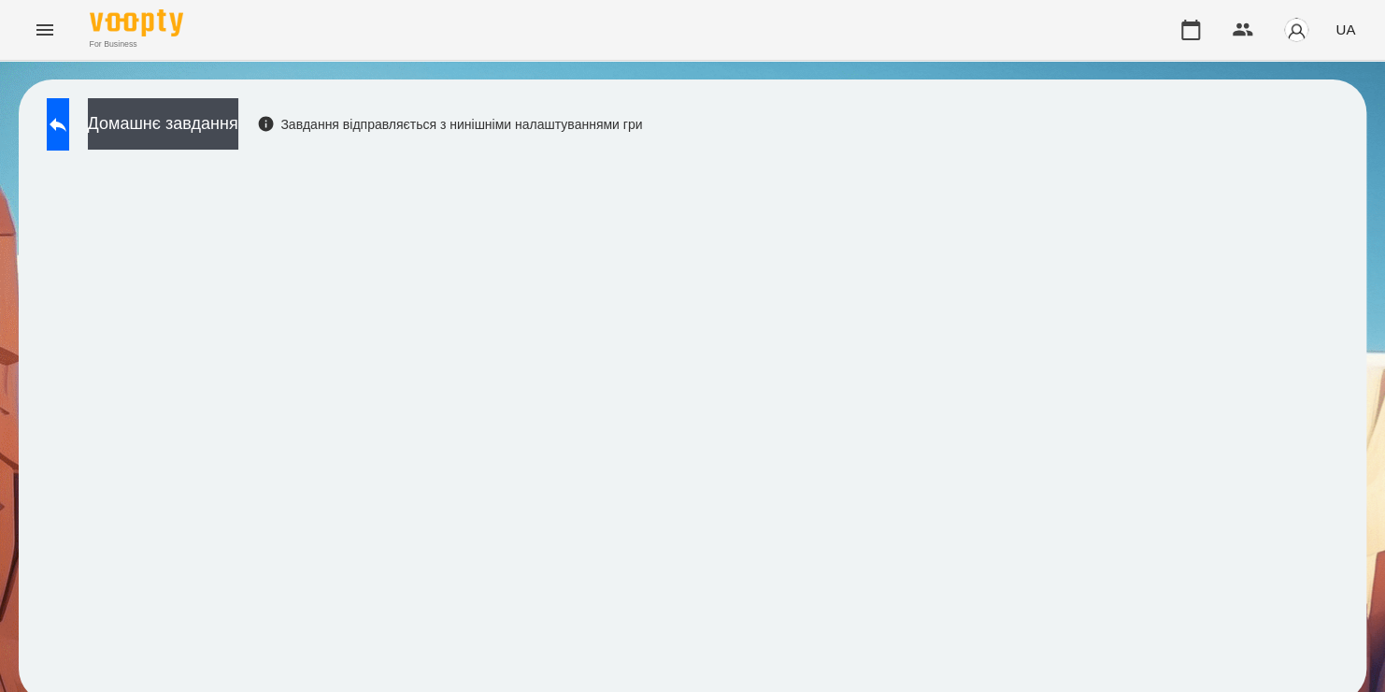
scroll to position [10, 0]
click at [56, 98] on button at bounding box center [58, 124] width 22 height 52
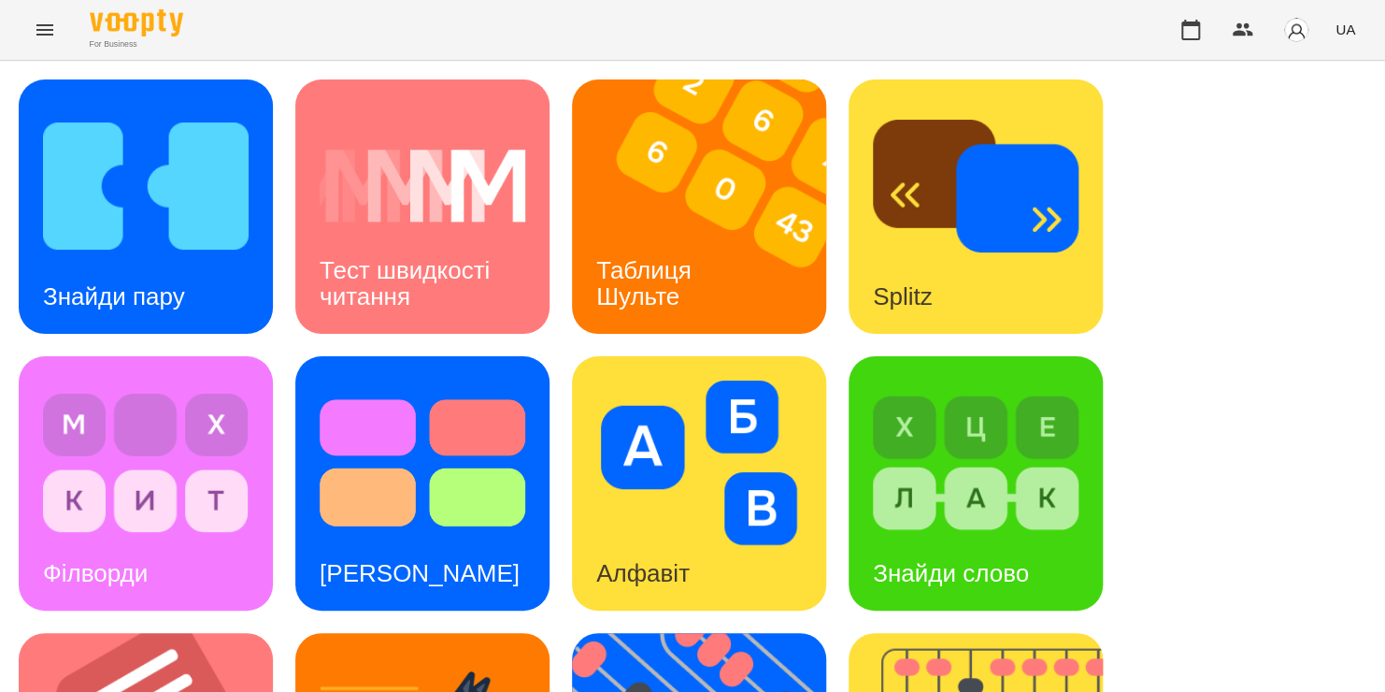
scroll to position [675, 0]
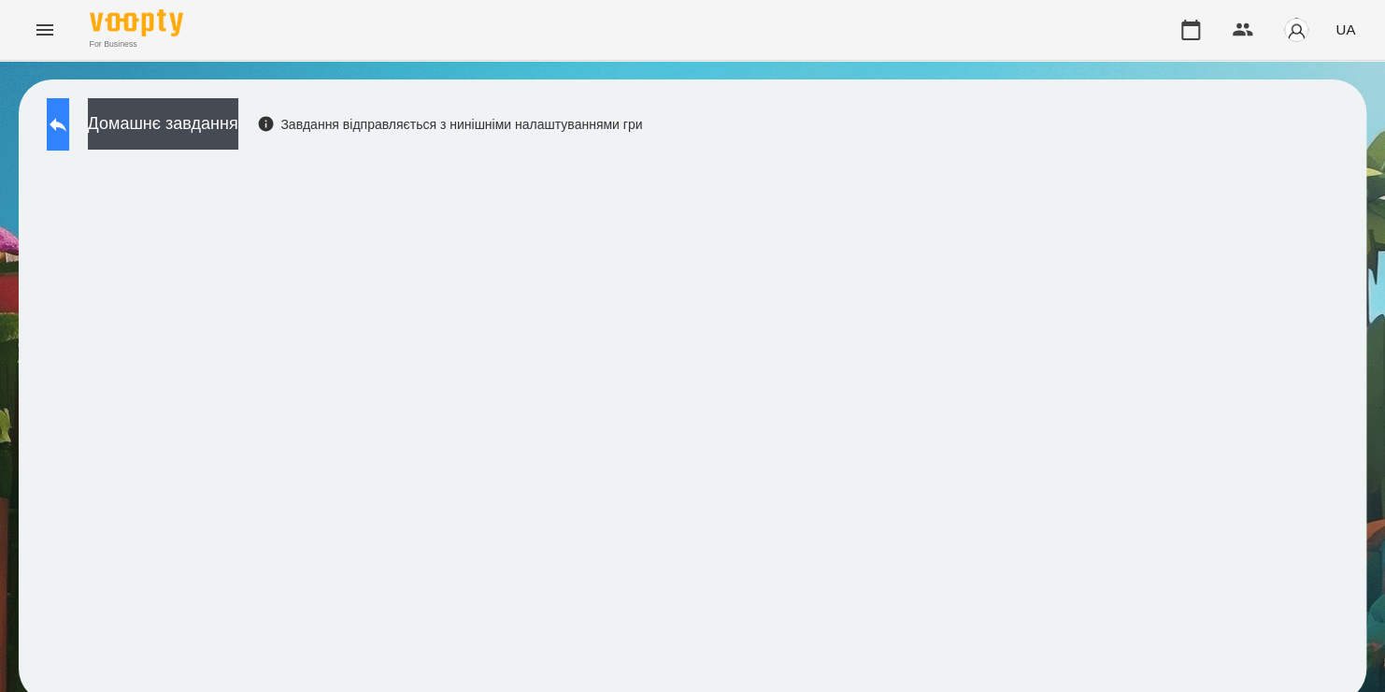
click at [69, 119] on icon at bounding box center [58, 124] width 22 height 22
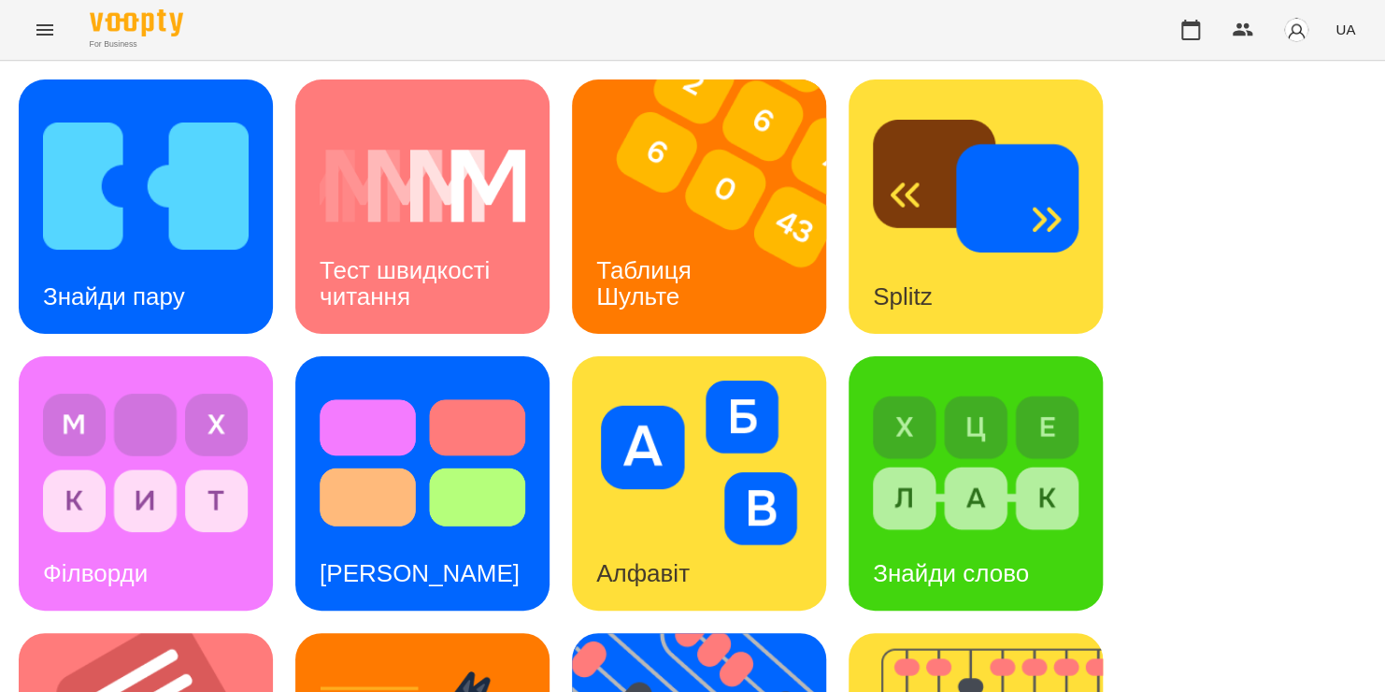
scroll to position [550, 0]
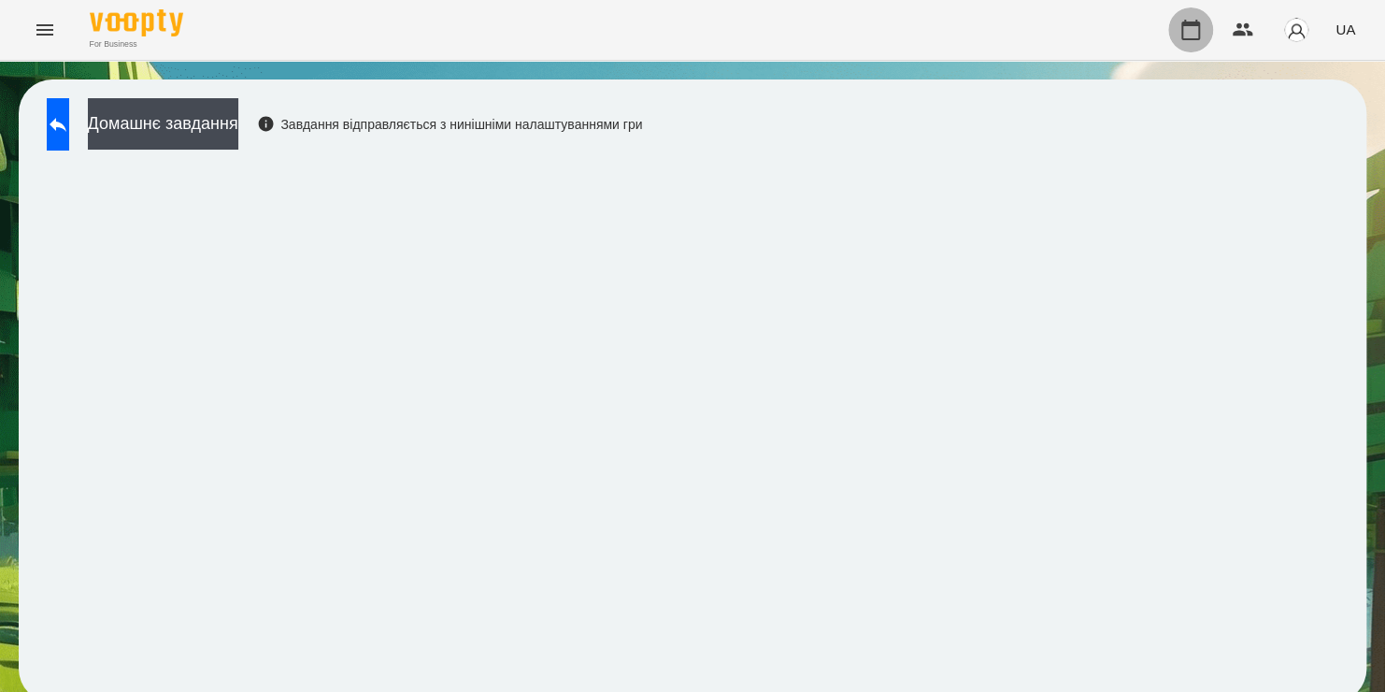
click at [1194, 33] on icon "button" at bounding box center [1190, 30] width 22 height 22
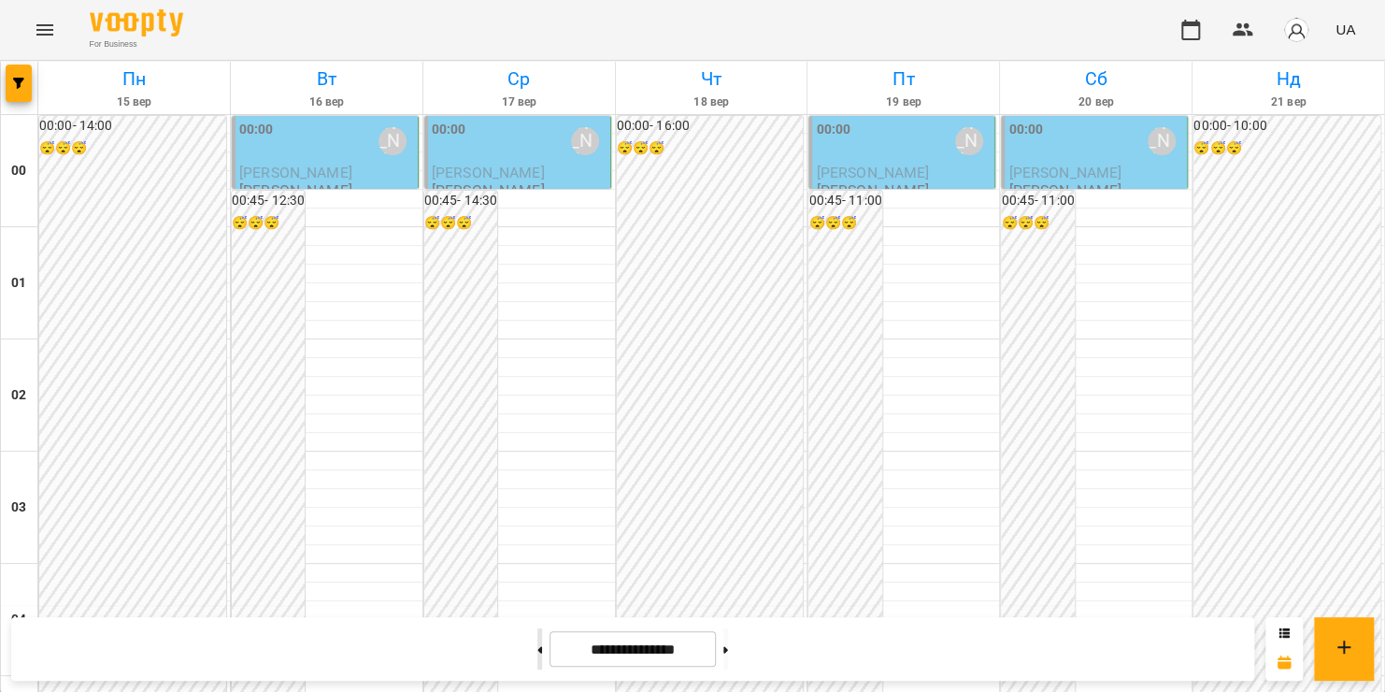
click at [537, 643] on button at bounding box center [539, 648] width 5 height 41
type input "**********"
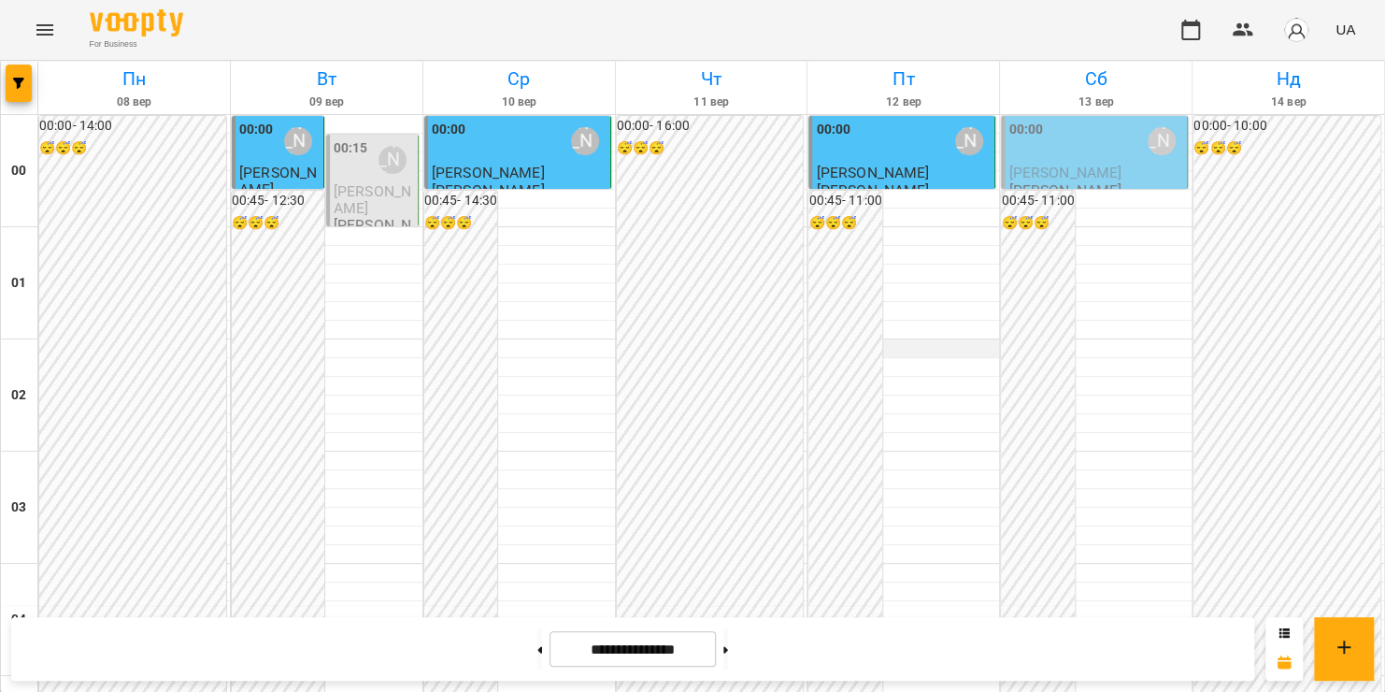
scroll to position [1794, 0]
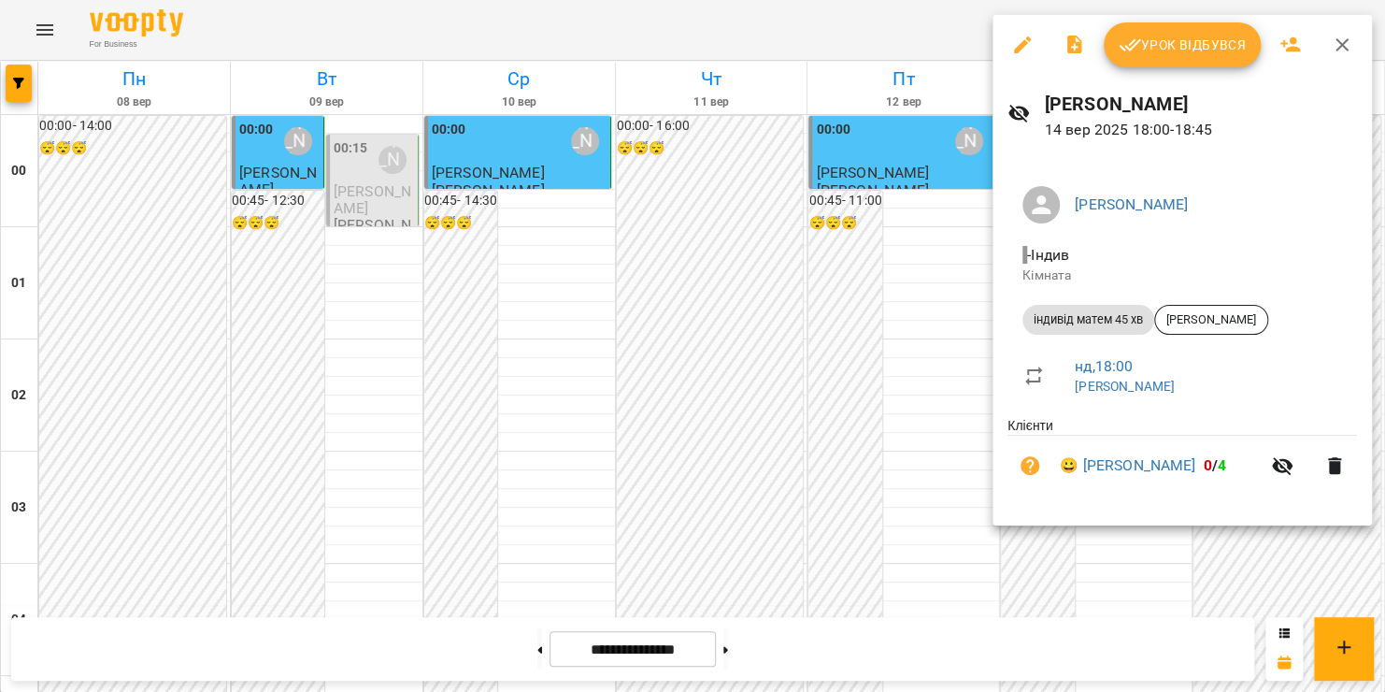
click at [1181, 45] on span "Урок відбувся" at bounding box center [1182, 45] width 127 height 22
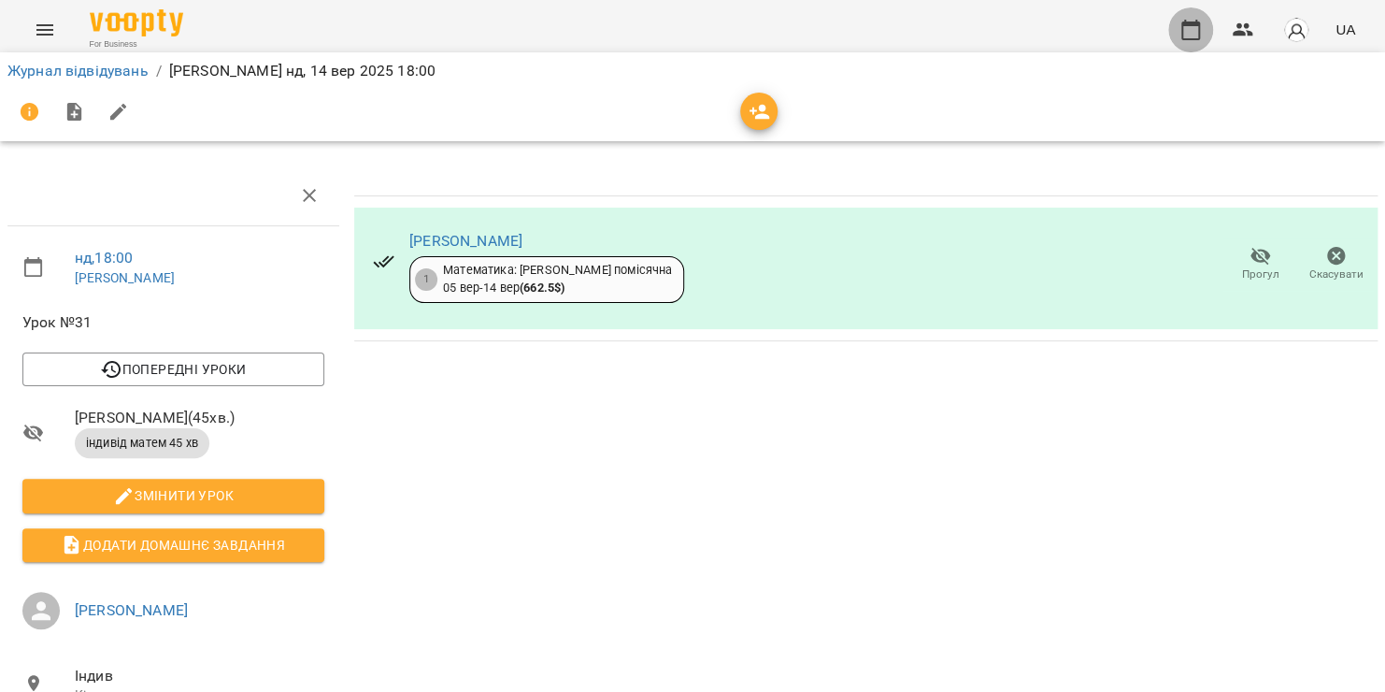
click at [1187, 31] on icon "button" at bounding box center [1190, 30] width 22 height 22
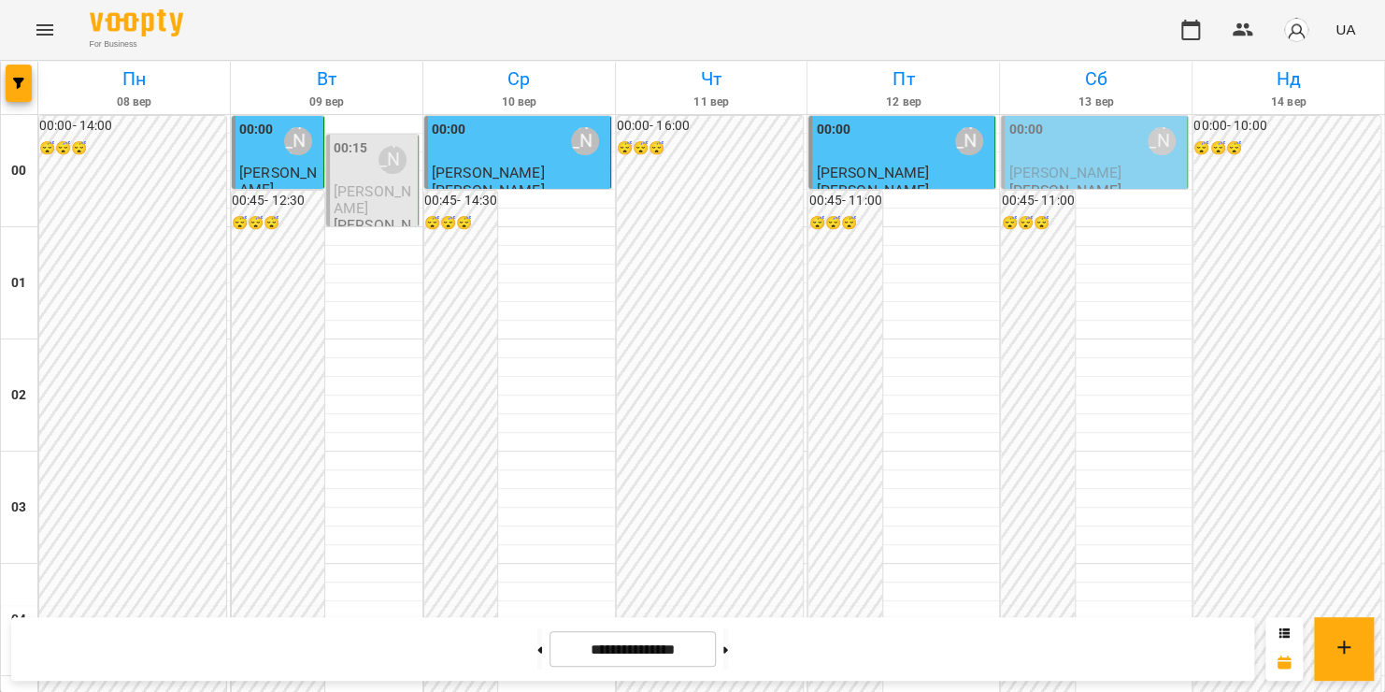
scroll to position [1943, 0]
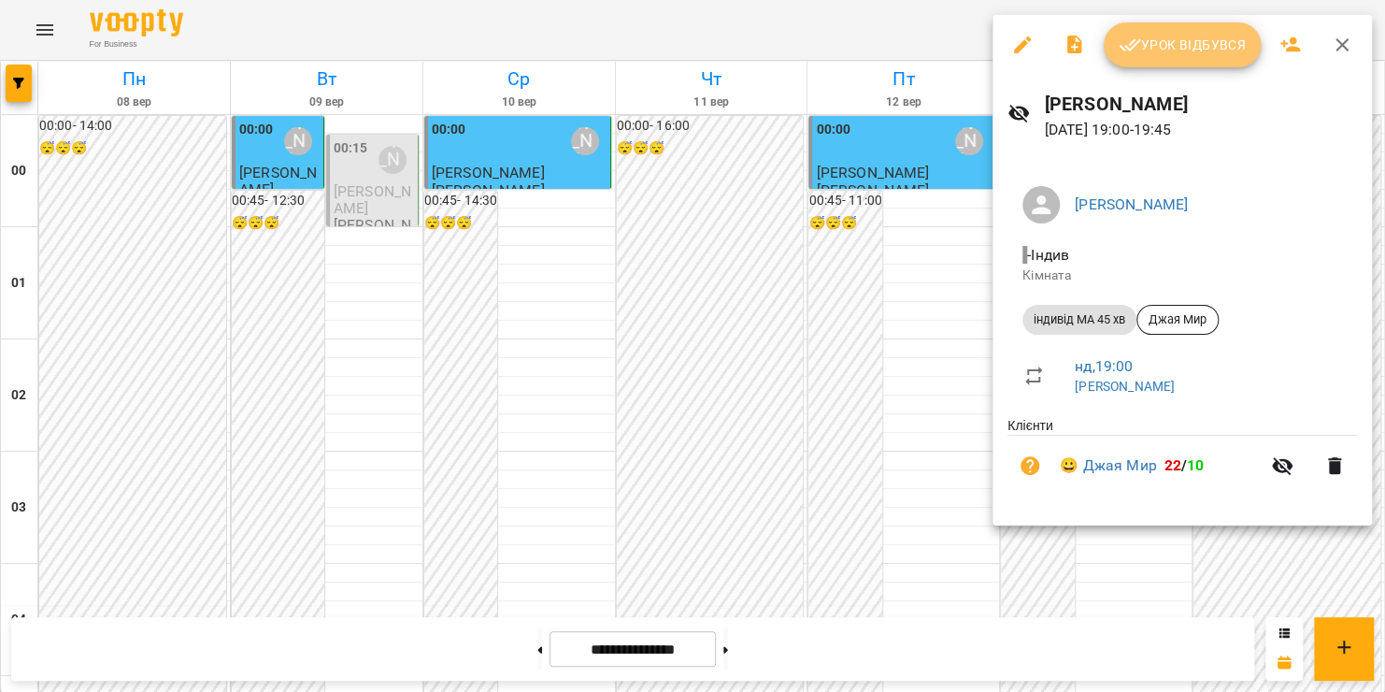
click at [1182, 50] on span "Урок відбувся" at bounding box center [1182, 45] width 127 height 22
